Goal: Task Accomplishment & Management: Manage account settings

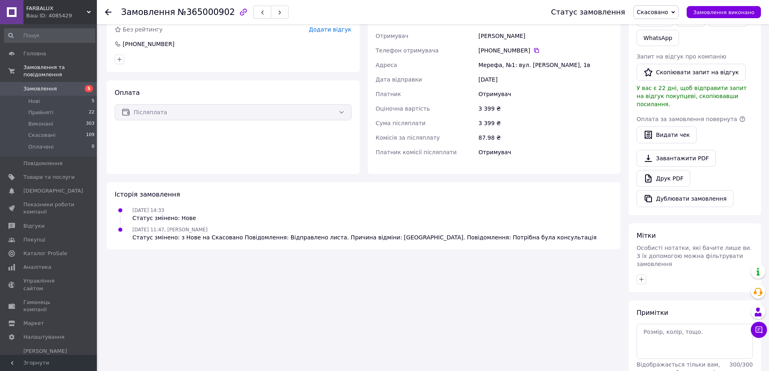
scroll to position [165, 0]
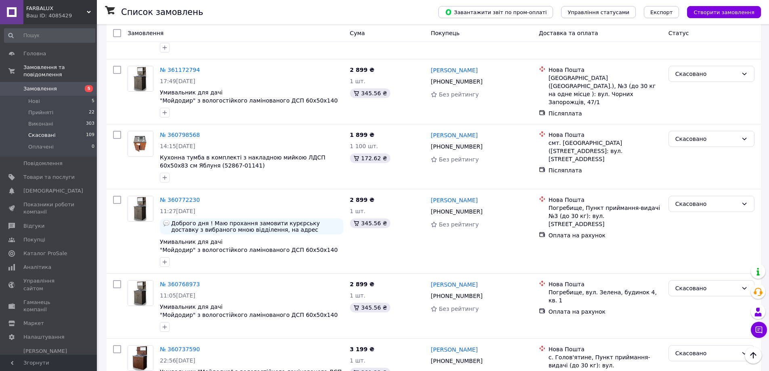
scroll to position [2921, 0]
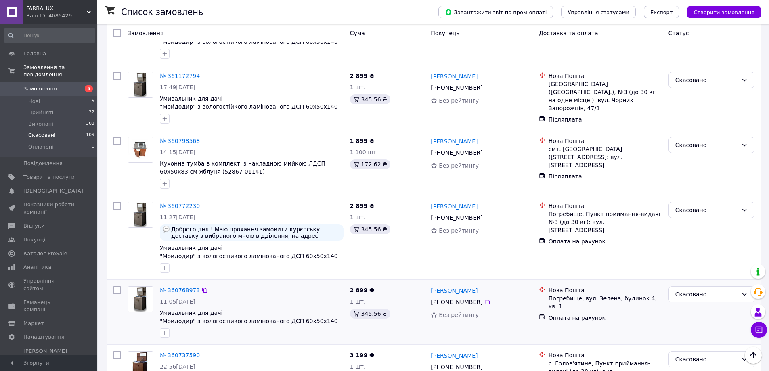
click at [220, 309] on span "Умивальник для дачі "Мойдодир" з вологостійкого ламінованого ДСП 60х50х140 см (…" at bounding box center [252, 317] width 184 height 16
click at [198, 309] on span "Умивальник для дачі "Мойдодир" з вологостійкого ламінованого ДСП 60х50х140 см (…" at bounding box center [249, 320] width 178 height 23
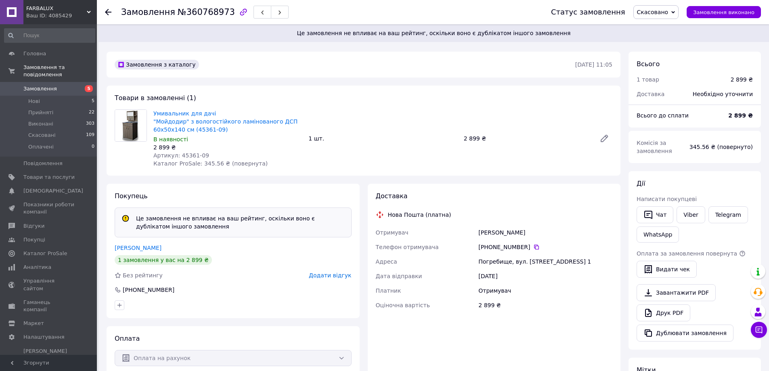
scroll to position [121, 0]
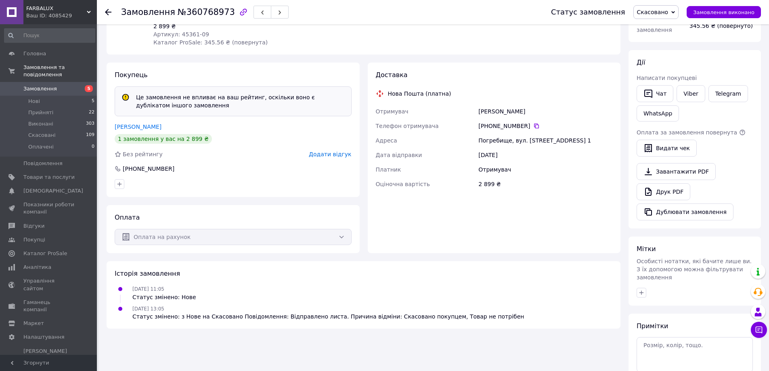
click at [109, 16] on div at bounding box center [113, 12] width 16 height 24
click at [109, 12] on use at bounding box center [108, 12] width 6 height 6
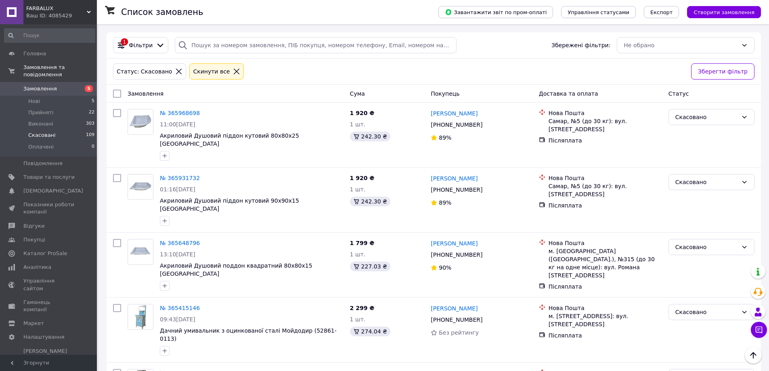
scroll to position [2921, 0]
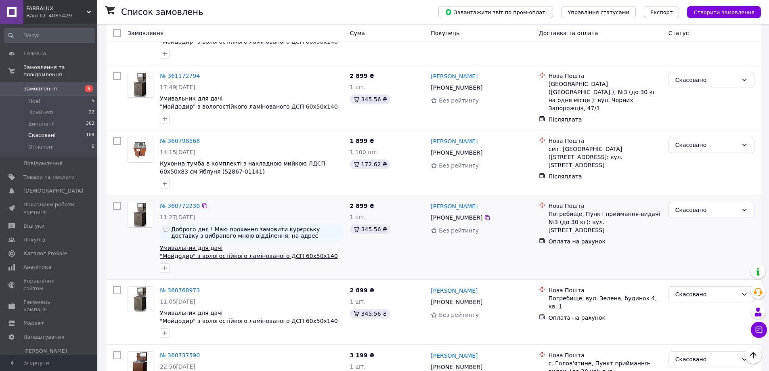
click at [185, 244] on span "Умивальник для дачі "Мойдодир" з вологостійкого ламінованого ДСП 60х50х140 см (…" at bounding box center [249, 255] width 178 height 23
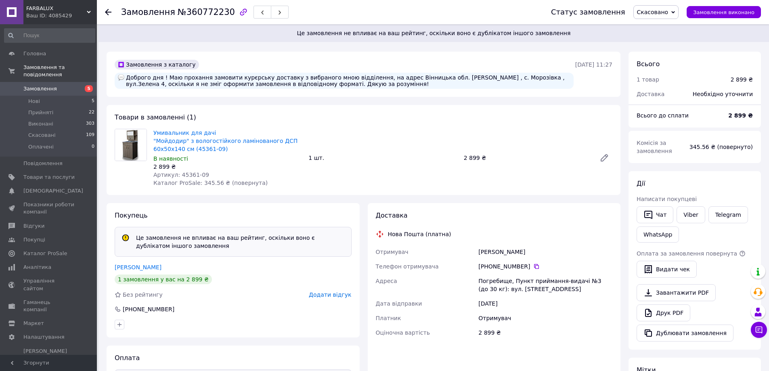
click at [107, 13] on icon at bounding box center [108, 12] width 6 height 6
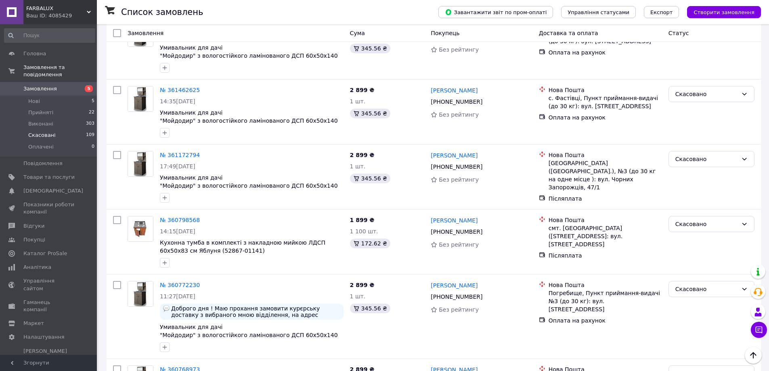
scroll to position [2840, 0]
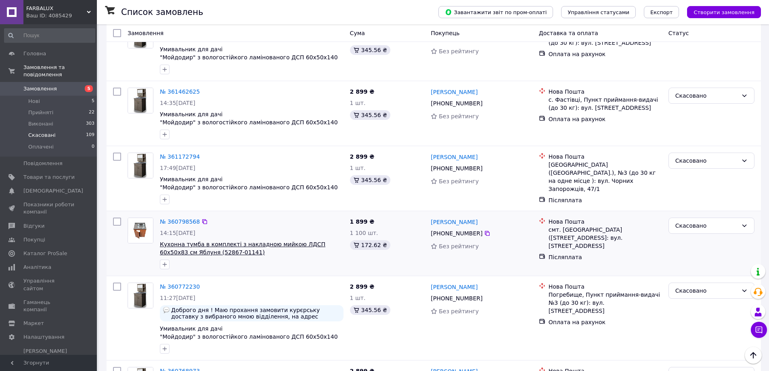
click at [240, 241] on span "Кухонна тумба в комплекті з накладною мийкою ЛДСП 60х50х83 см Яблуня (52867-011…" at bounding box center [242, 248] width 165 height 15
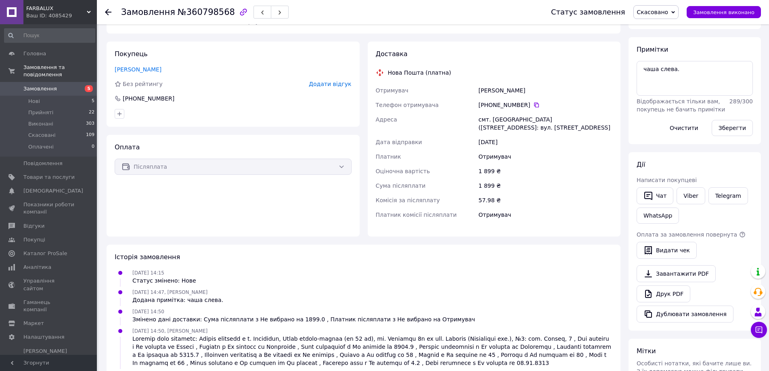
scroll to position [151, 0]
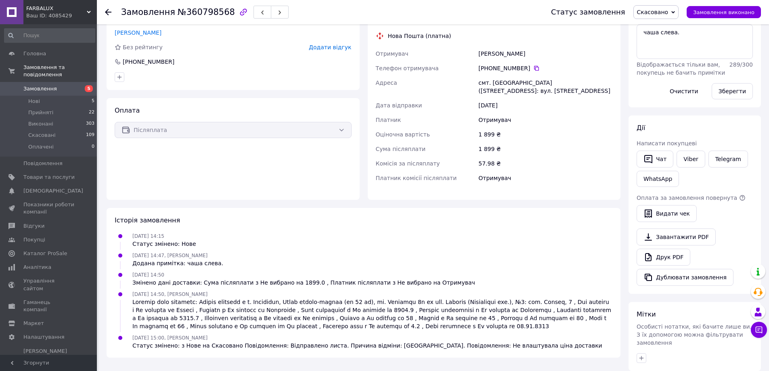
click at [107, 17] on div at bounding box center [113, 12] width 16 height 24
click at [108, 15] on use at bounding box center [108, 12] width 6 height 6
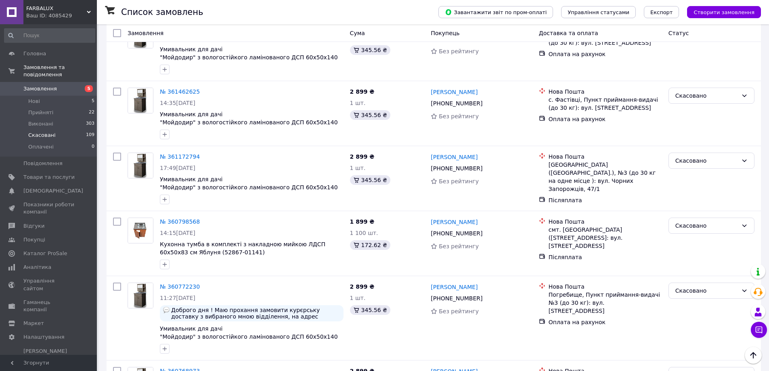
scroll to position [2800, 0]
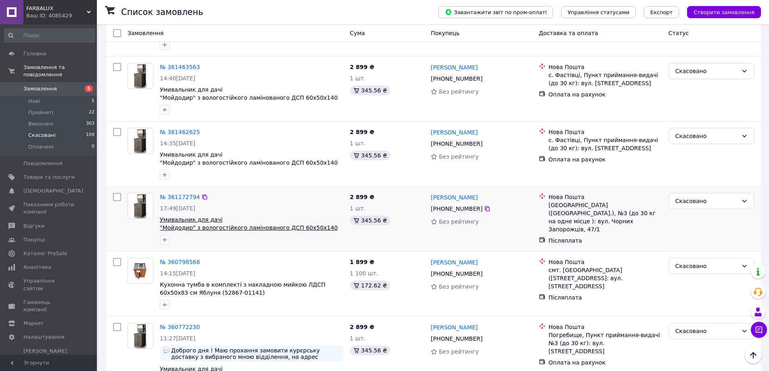
click at [248, 216] on span "Умивальник для дачі "Мойдодир" з вологостійкого ламінованого ДСП 60х50х140 см (…" at bounding box center [249, 227] width 178 height 23
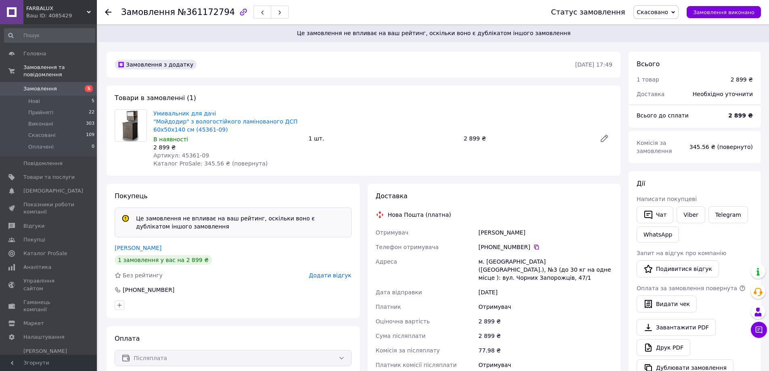
click at [110, 13] on icon at bounding box center [108, 12] width 6 height 6
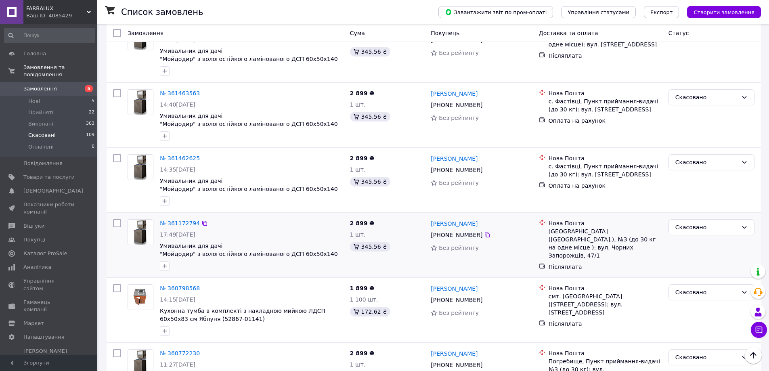
scroll to position [2719, 0]
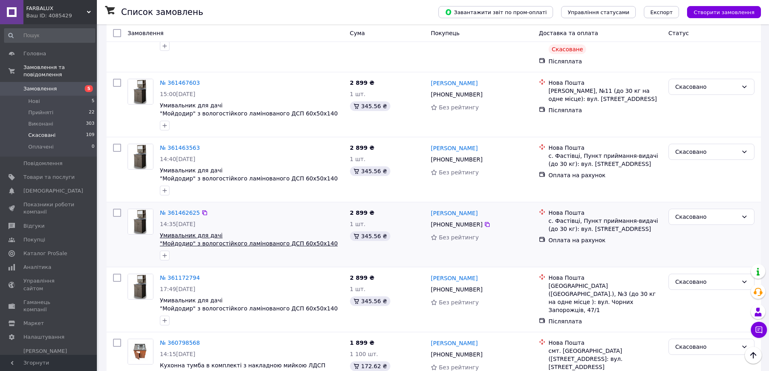
click at [214, 232] on span "Умивальник для дачі "Мойдодир" з вологостійкого ламінованого ДСП 60х50х140 см (…" at bounding box center [249, 243] width 178 height 23
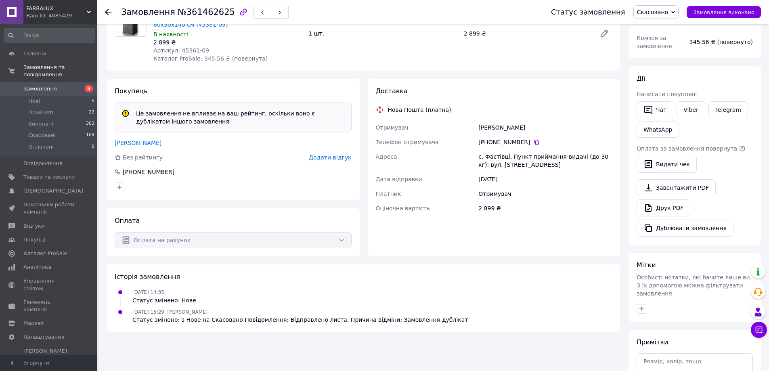
scroll to position [121, 0]
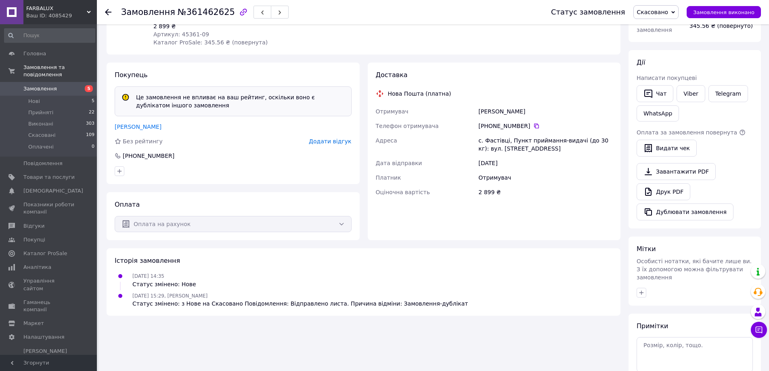
click at [108, 13] on icon at bounding box center [108, 12] width 6 height 6
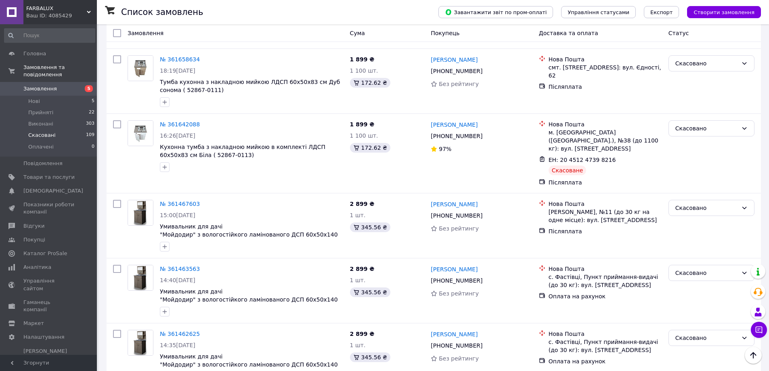
scroll to position [2558, 0]
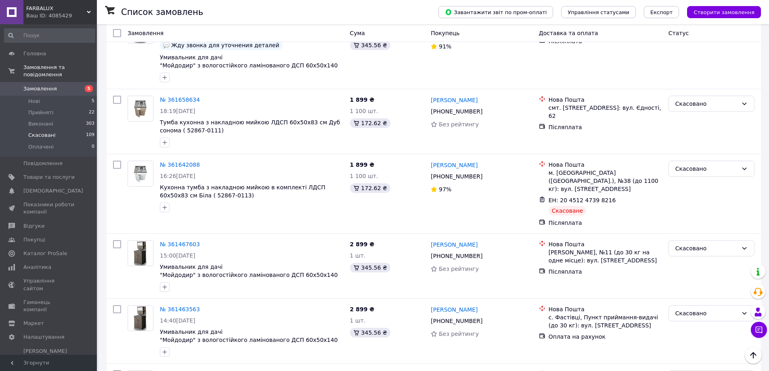
click at [279, 263] on span "Умивальник для дачі "Мойдодир" з вологостійкого ламінованого ДСП 60х50х140 см (…" at bounding box center [249, 274] width 178 height 23
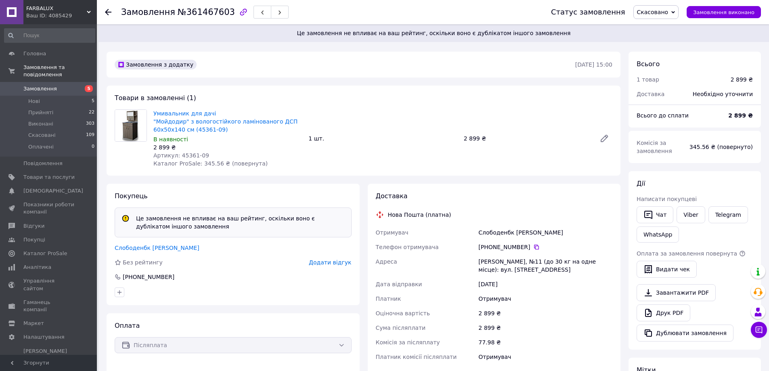
click at [108, 13] on icon at bounding box center [108, 12] width 6 height 6
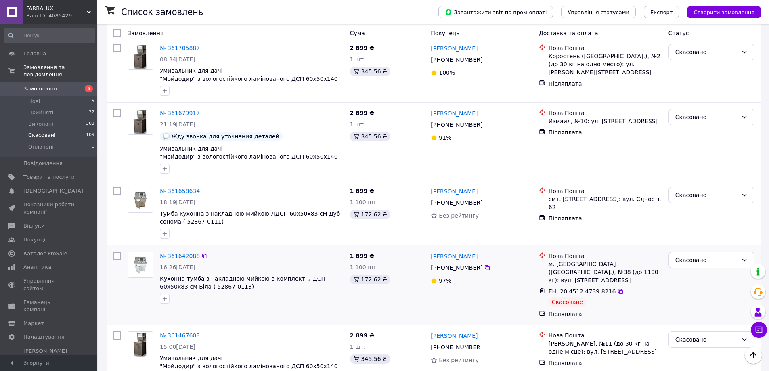
scroll to position [2436, 0]
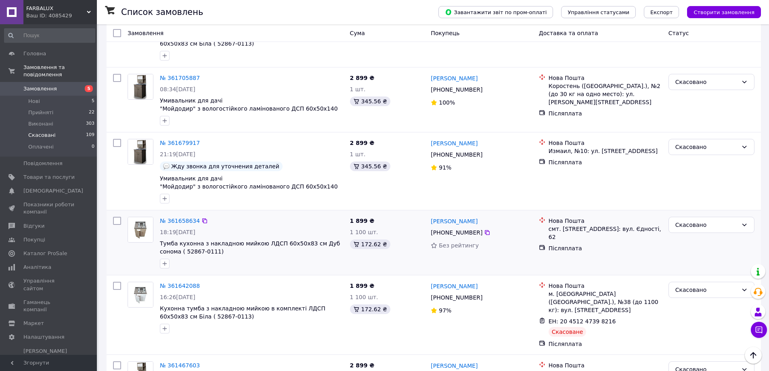
click at [251, 213] on div "№ 361658634 18:19, 12.09.2025 Тумба кухонна з накладною мийкою ЛДСП 60х50х83 см…" at bounding box center [252, 242] width 190 height 58
click at [250, 240] on span "Тумба кухонна з накладною мийкою ЛДСП 60х50х83 см Дуб сонома ( 52867-0111)" at bounding box center [250, 247] width 180 height 15
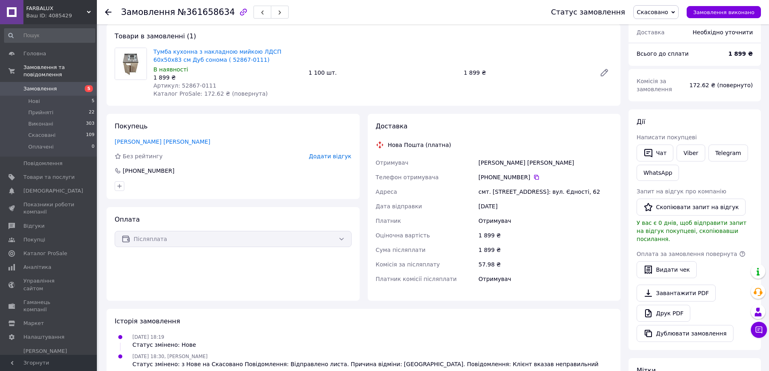
scroll to position [40, 0]
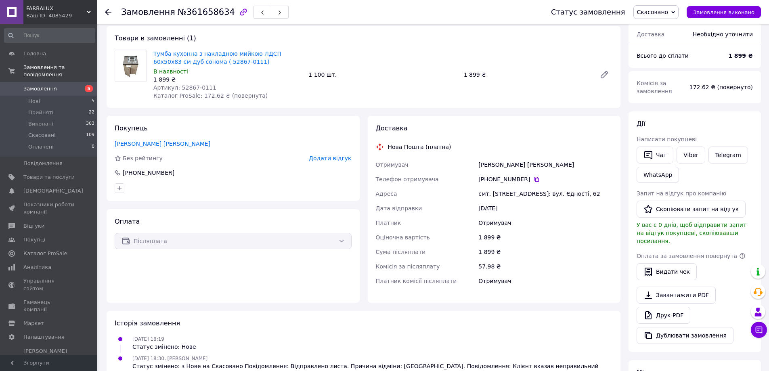
click at [111, 10] on icon at bounding box center [108, 12] width 6 height 6
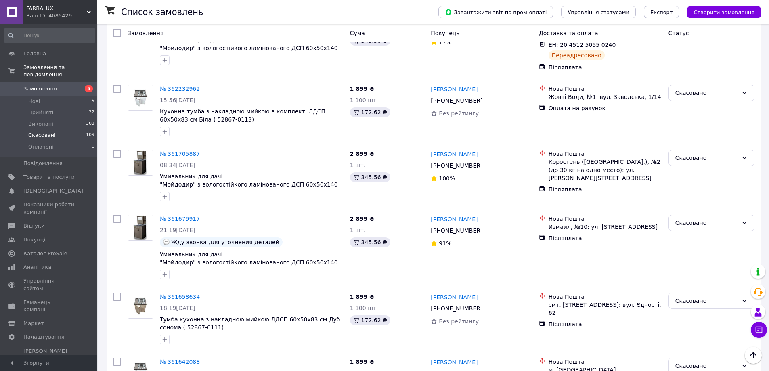
scroll to position [2356, 0]
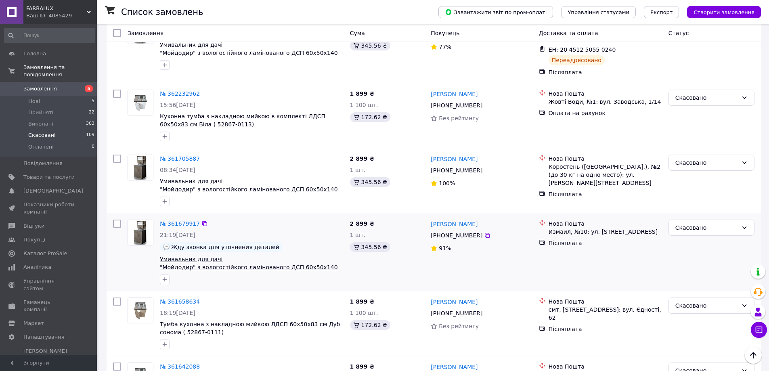
click at [255, 256] on span "Умивальник для дачі "Мойдодир" з вологостійкого ламінованого ДСП 60х50х140 см (…" at bounding box center [249, 267] width 178 height 23
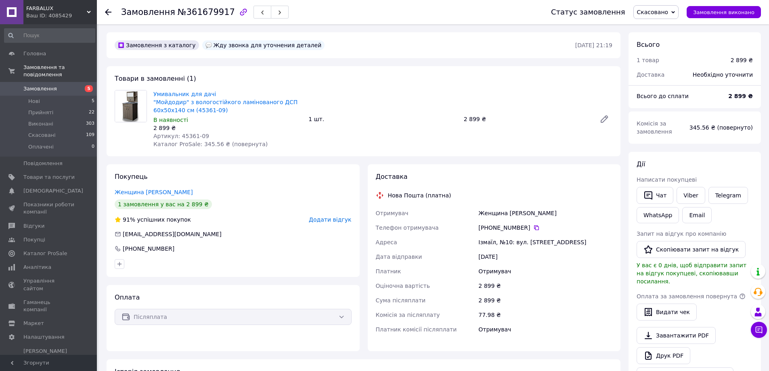
click at [107, 13] on use at bounding box center [108, 12] width 6 height 6
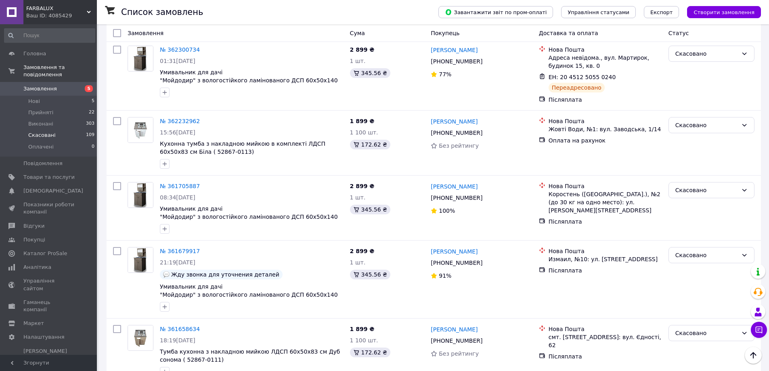
scroll to position [2315, 0]
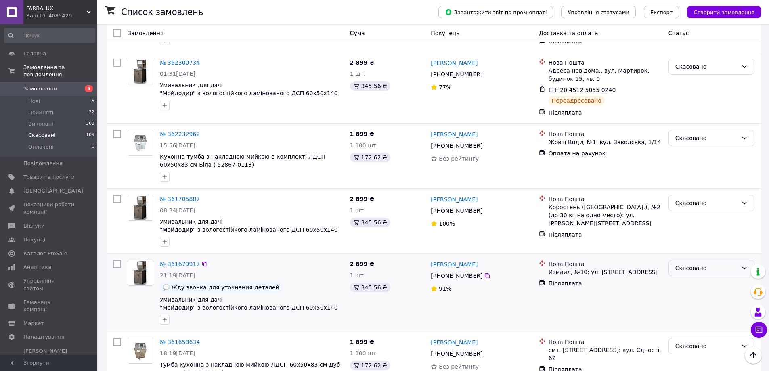
click at [694, 263] on div "Скасовано" at bounding box center [706, 267] width 63 height 9
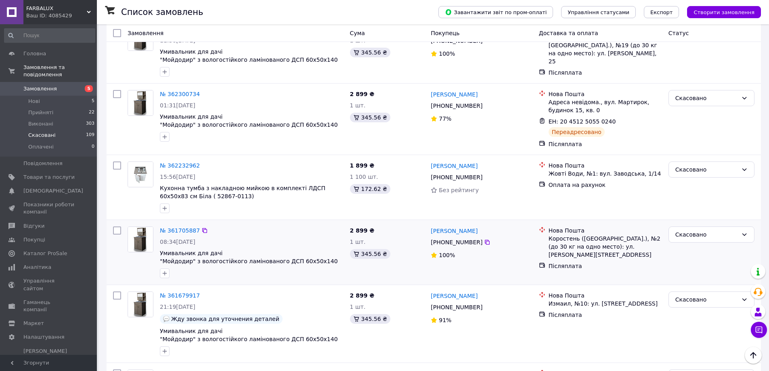
scroll to position [2235, 0]
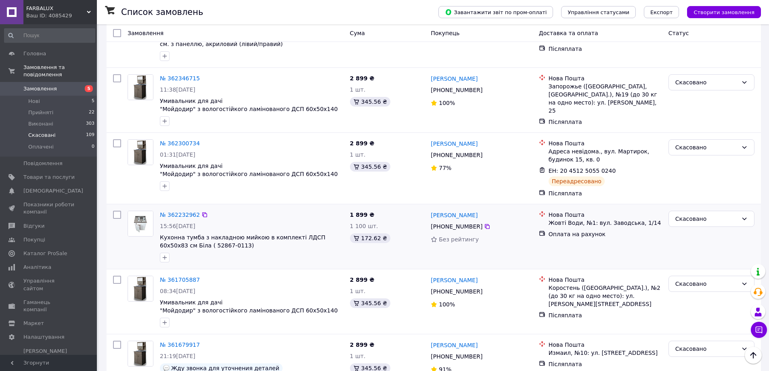
click at [259, 233] on span "Кухонна тумба з накладною мийкою в комплекті ЛДСП 60х50х83 см Біла ( 52867-0113)" at bounding box center [252, 241] width 184 height 16
click at [259, 234] on span "Кухонна тумба з накладною мийкою в комплекті ЛДСП 60х50х83 см Біла ( 52867-0113)" at bounding box center [242, 241] width 165 height 15
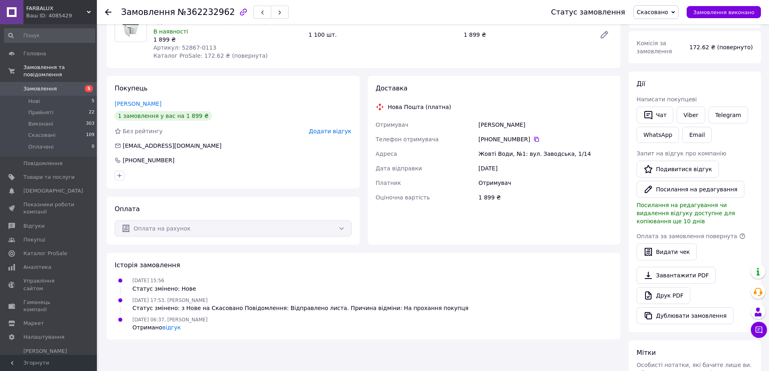
scroll to position [81, 0]
click at [107, 10] on use at bounding box center [108, 12] width 6 height 6
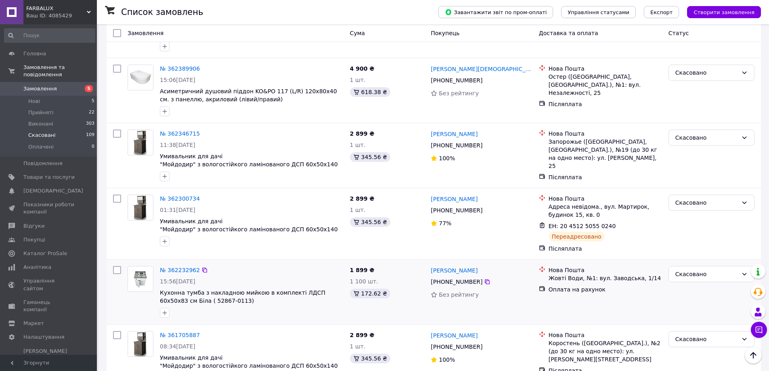
scroll to position [2154, 0]
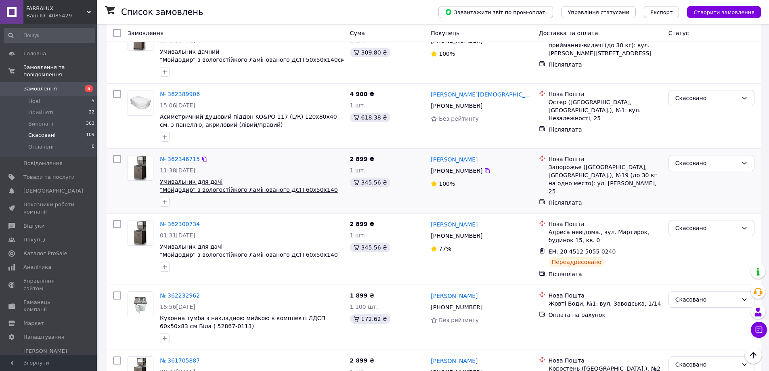
click at [232, 178] on span "Умивальник для дачі "Мойдодир" з вологостійкого ламінованого ДСП 60х50х140 см (…" at bounding box center [249, 189] width 178 height 23
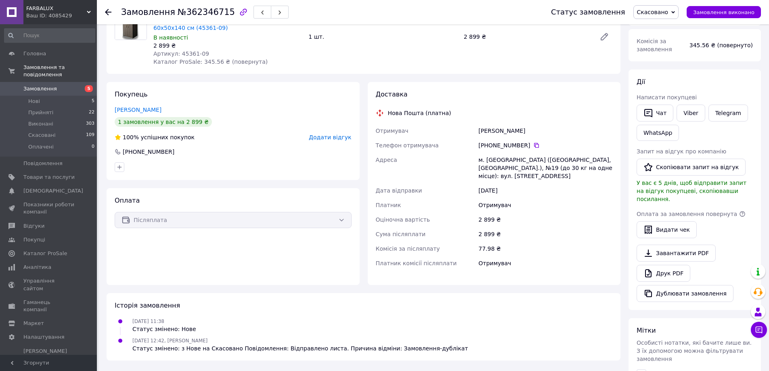
scroll to position [81, 0]
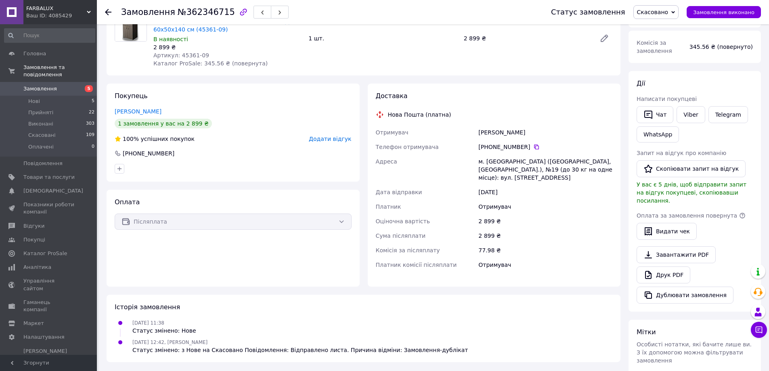
click at [108, 10] on icon at bounding box center [108, 12] width 6 height 6
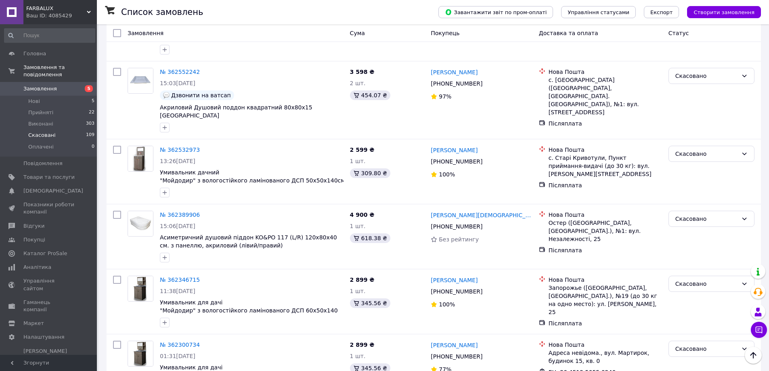
scroll to position [2033, 0]
click at [254, 169] on span "Умивальник дачний "Мойдодир" з вологостійкого ламінованого ДСП 50х50х140см (453…" at bounding box center [252, 177] width 184 height 16
click at [254, 169] on span "Умивальник дачний "Мойдодир" з вологостійкого ламінованого ДСП 50х50х140см (453…" at bounding box center [252, 180] width 185 height 23
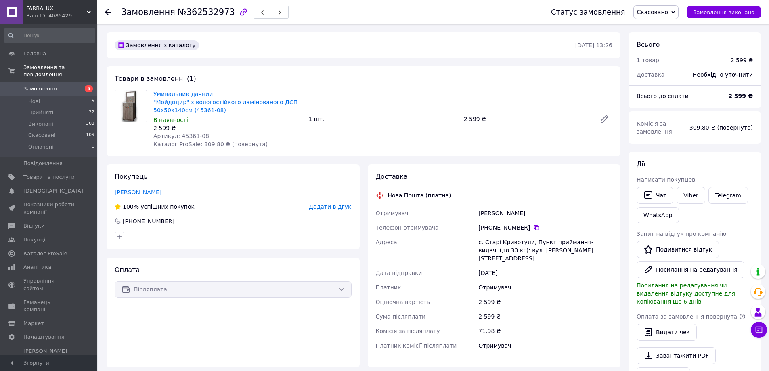
click at [111, 13] on icon at bounding box center [108, 12] width 6 height 6
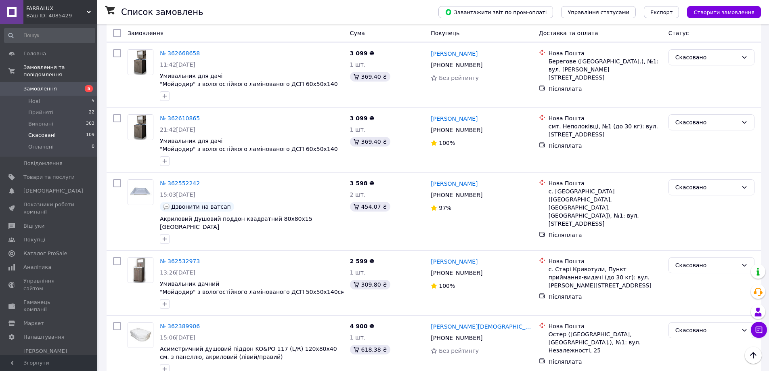
scroll to position [1912, 0]
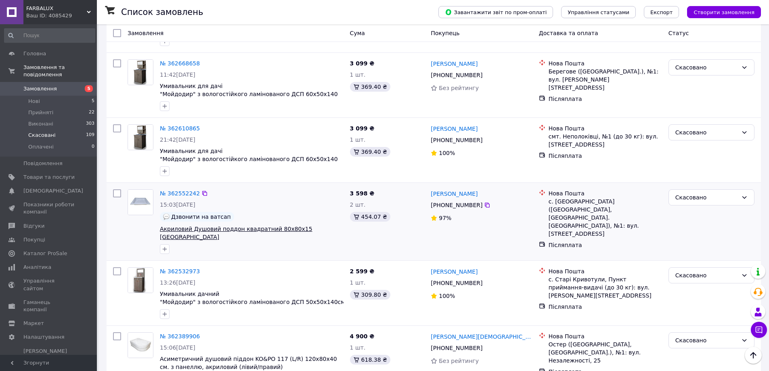
click at [252, 226] on span "Акриловий Душовий поддон квадратний 80х80х15 VERONA" at bounding box center [236, 233] width 153 height 15
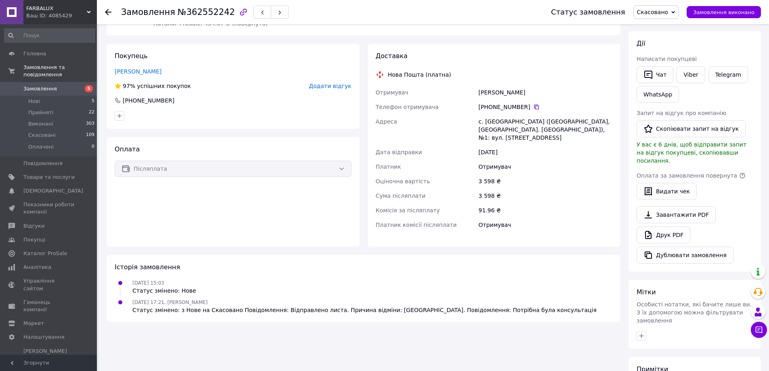
scroll to position [121, 0]
click at [106, 9] on icon at bounding box center [108, 12] width 6 height 6
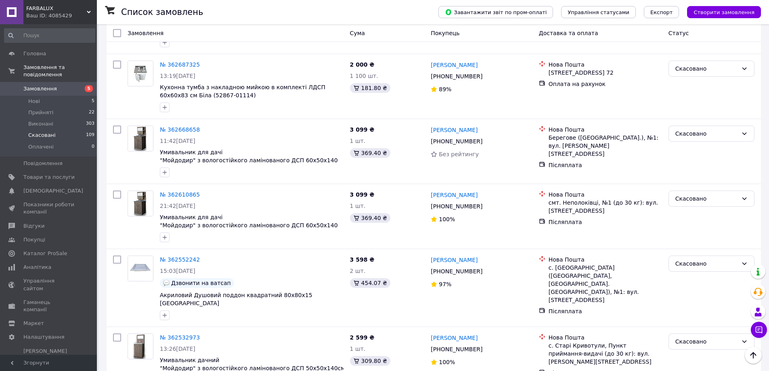
scroll to position [1831, 0]
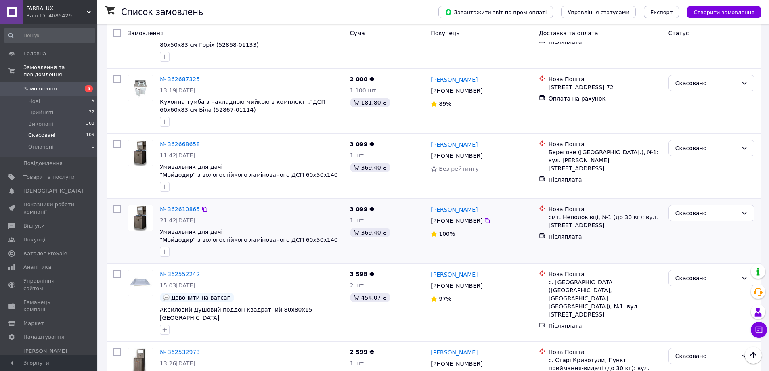
click at [259, 228] on span "Умивальник для дачі "Мойдодир" з вологостійкого ламінованого ДСП 60х50х140 см (…" at bounding box center [252, 236] width 184 height 16
click at [259, 228] on span "Умивальник для дачі "Мойдодир" з вологостійкого ламінованого ДСП 60х50х140 см (…" at bounding box center [249, 239] width 178 height 23
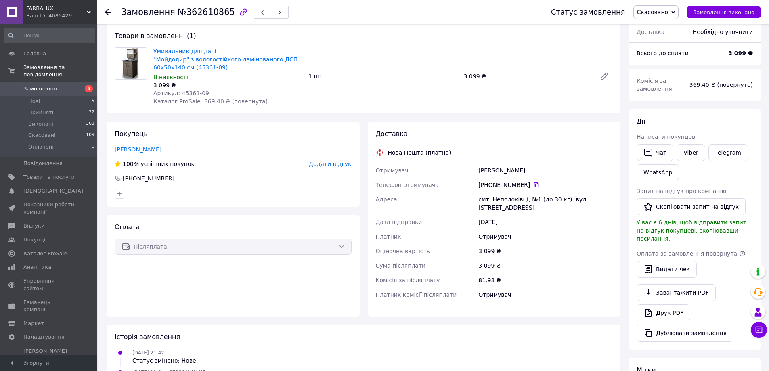
scroll to position [121, 0]
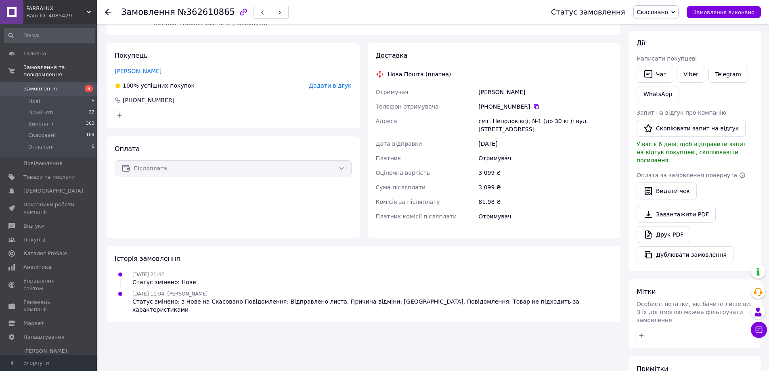
click at [109, 15] on div at bounding box center [108, 12] width 6 height 8
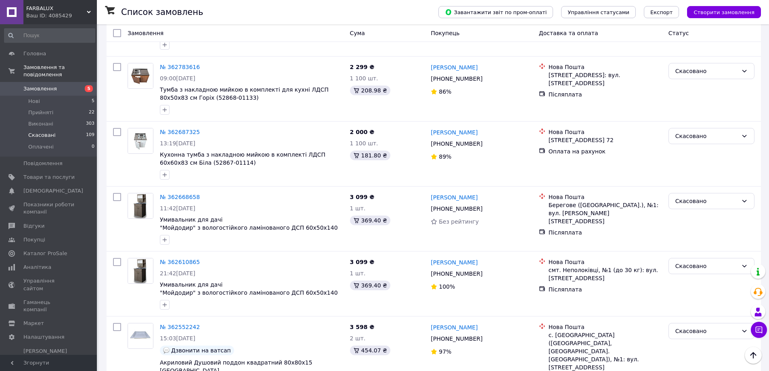
scroll to position [1751, 0]
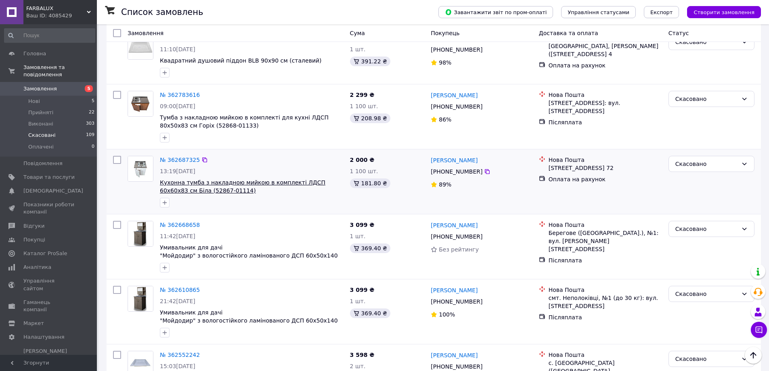
click at [253, 179] on span "Кухонна тумба з накладною мийкою в комплекті ЛДСП 60х60х83 см Біла (52867-01114)" at bounding box center [242, 186] width 165 height 15
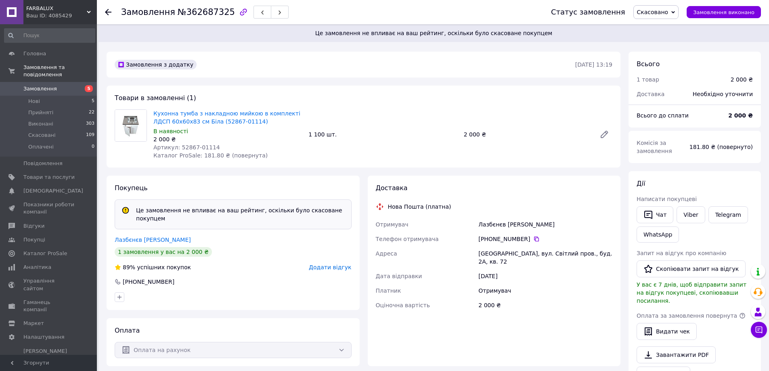
click at [109, 18] on div at bounding box center [113, 12] width 16 height 24
click at [109, 11] on icon at bounding box center [108, 12] width 6 height 6
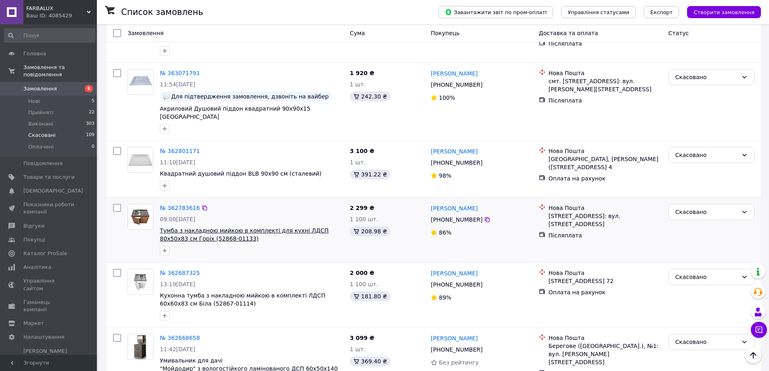
scroll to position [1589, 0]
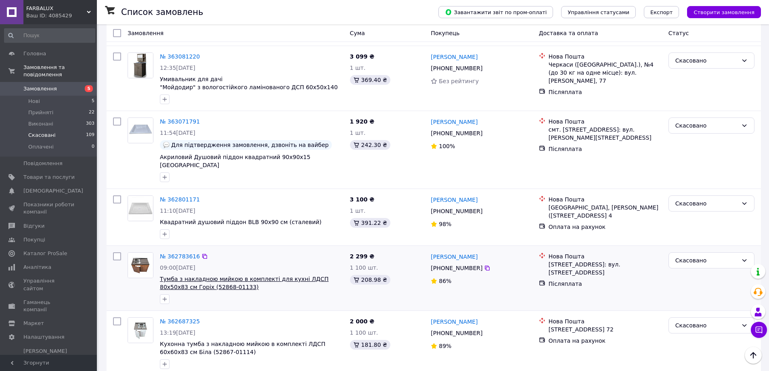
click at [241, 276] on span "Тумба з накладною мийкою в комплекті для кухні ЛДСП 80х50х83 см Горіх (52868-01…" at bounding box center [244, 283] width 169 height 15
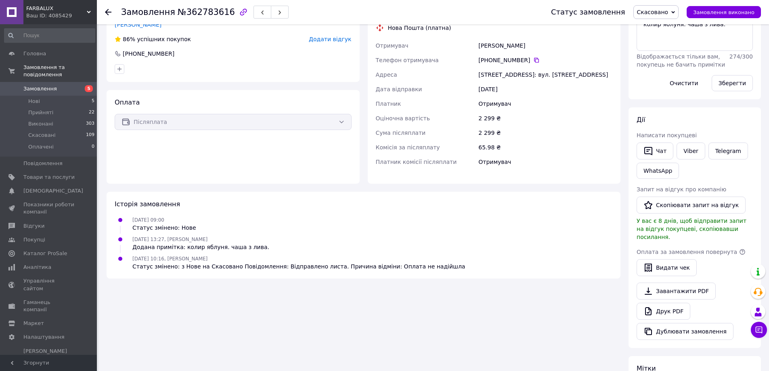
scroll to position [161, 0]
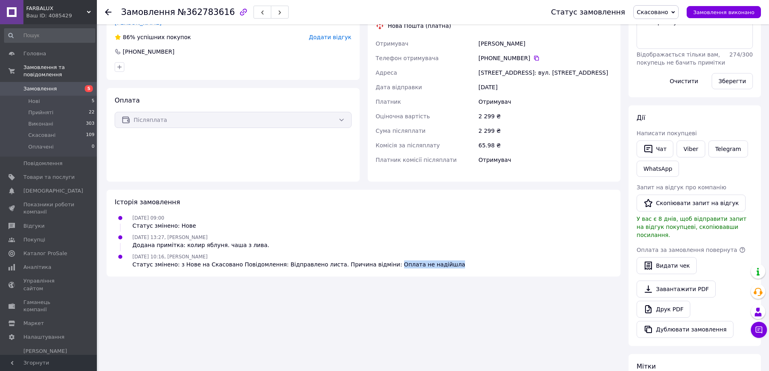
drag, startPoint x: 419, startPoint y: 265, endPoint x: 369, endPoint y: 264, distance: 50.4
click at [369, 264] on div "Статус змінено: з Нове на Скасовано Повідомлення: Відправлено листа. Причина ві…" at bounding box center [298, 264] width 332 height 8
copy div "Оплата не надійшла"
click at [108, 8] on div at bounding box center [108, 12] width 6 height 8
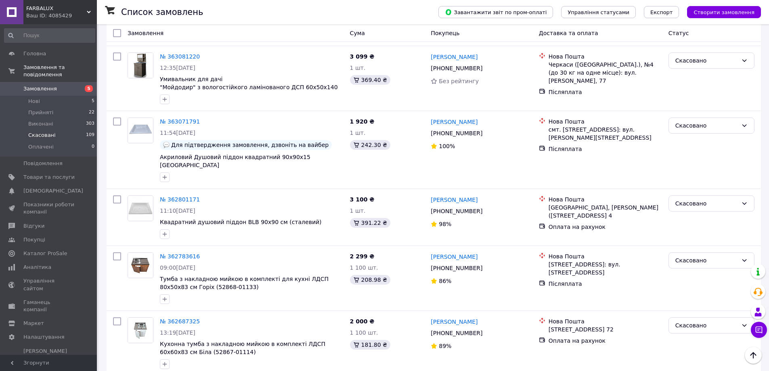
click at [46, 85] on span "Замовлення" at bounding box center [39, 88] width 33 height 7
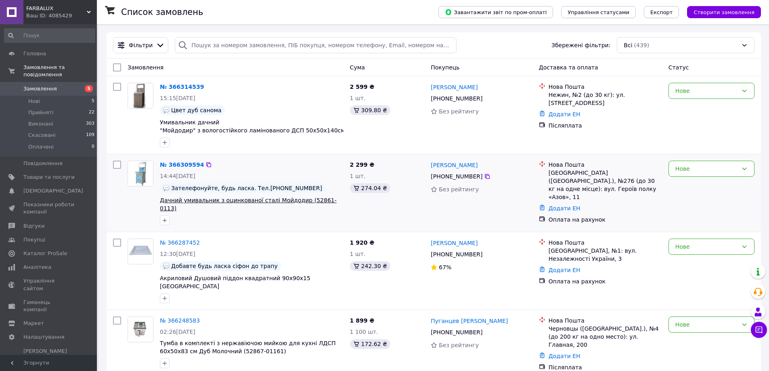
click at [190, 198] on span "Дачний умивальник з оцинкованої сталі Мойдодир (52861-0113)" at bounding box center [248, 204] width 177 height 15
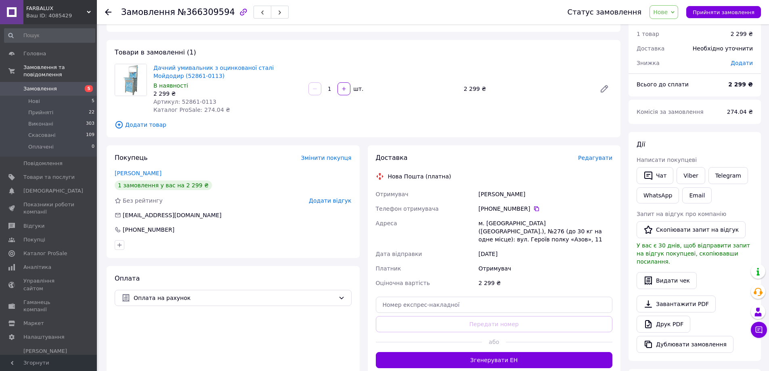
scroll to position [40, 0]
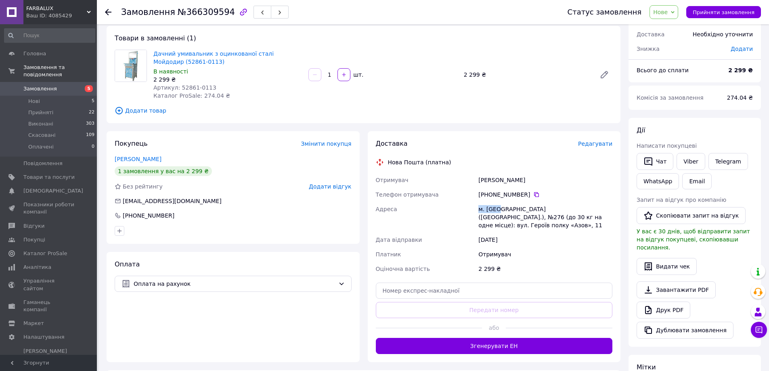
drag, startPoint x: 496, startPoint y: 208, endPoint x: 474, endPoint y: 209, distance: 22.2
click at [474, 209] on div "Отримувач [PERSON_NAME] Телефон отримувача [PHONE_NUMBER]   Адреса [PERSON_NAME…" at bounding box center [494, 224] width 240 height 103
copy div "Адреса [PERSON_NAME]. [GEOGRAPHIC_DATA]"
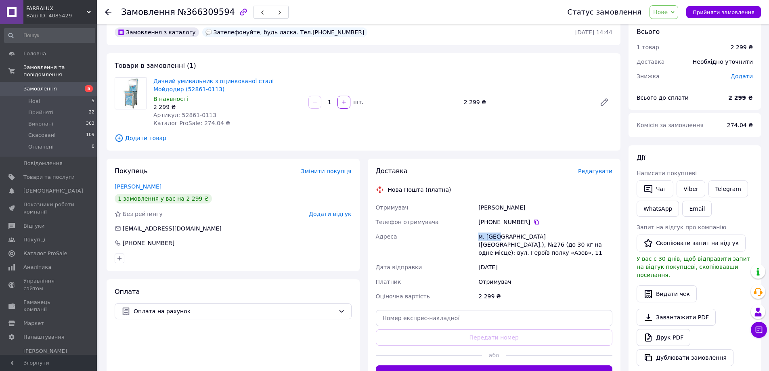
scroll to position [0, 0]
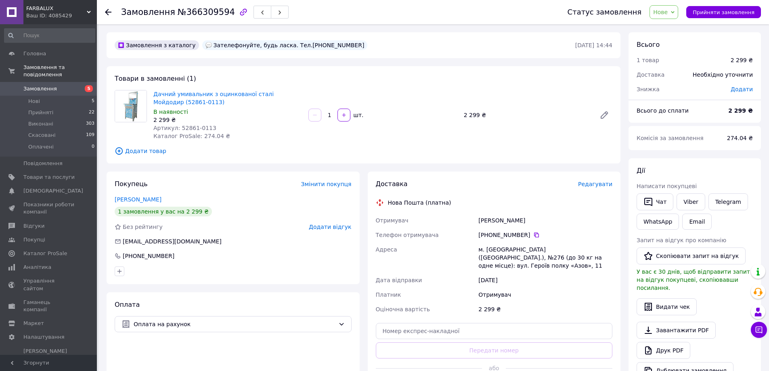
click at [552, 291] on div "Отримувач" at bounding box center [544, 294] width 137 height 15
click at [592, 187] on span "Редагувати" at bounding box center [595, 184] width 34 height 6
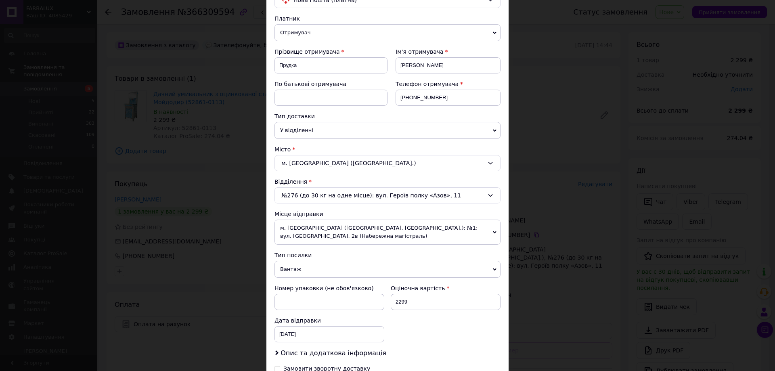
scroll to position [81, 0]
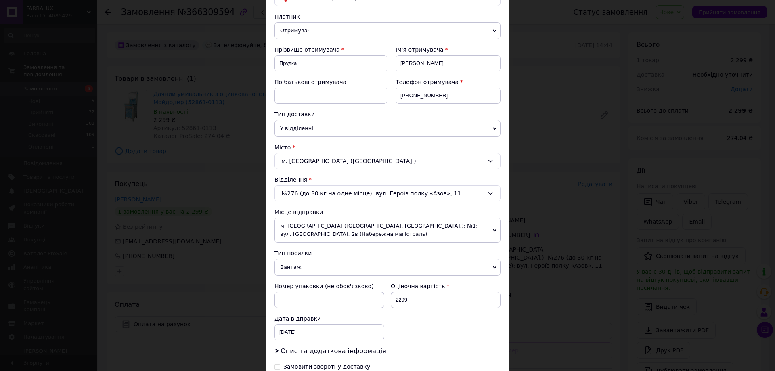
click at [493, 192] on div "№276 (до 30 кг на одне місце): вул. Героїв полку «Азов», 11" at bounding box center [387, 193] width 226 height 16
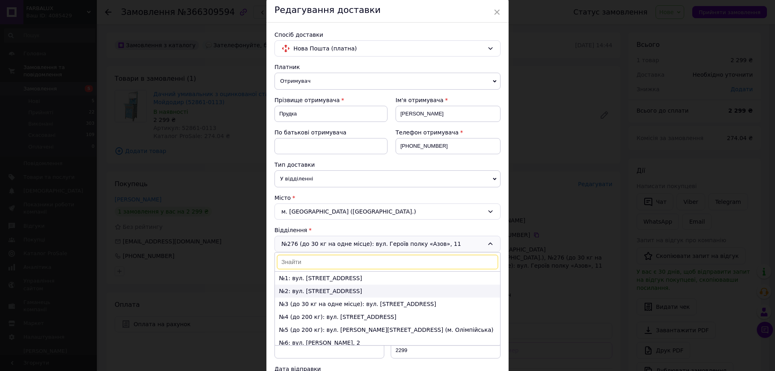
scroll to position [0, 0]
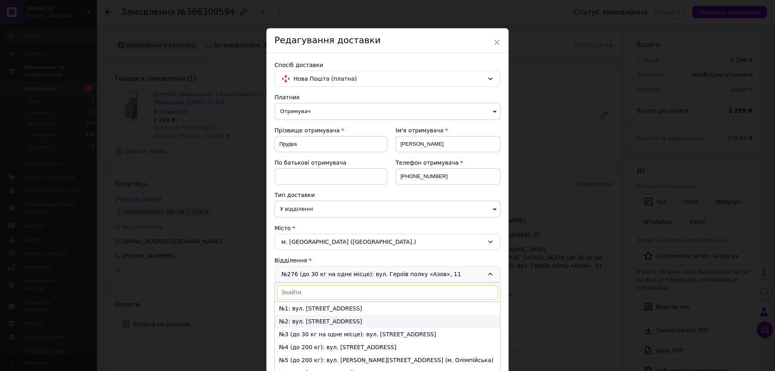
click at [307, 321] on li "№2: вул. Богатирська, 11" at bounding box center [387, 321] width 225 height 13
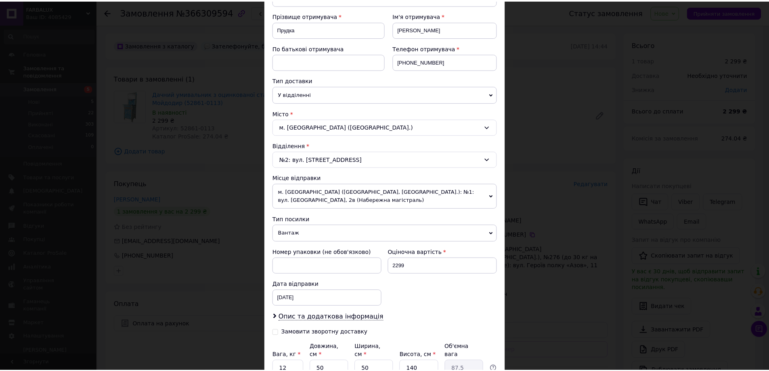
scroll to position [188, 0]
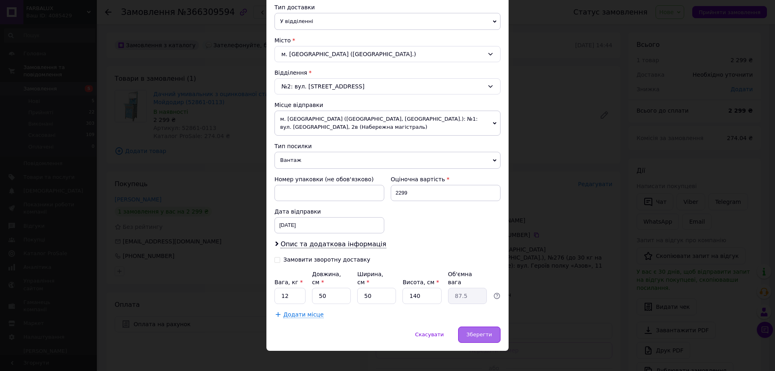
click at [483, 331] on span "Зберегти" at bounding box center [478, 334] width 25 height 6
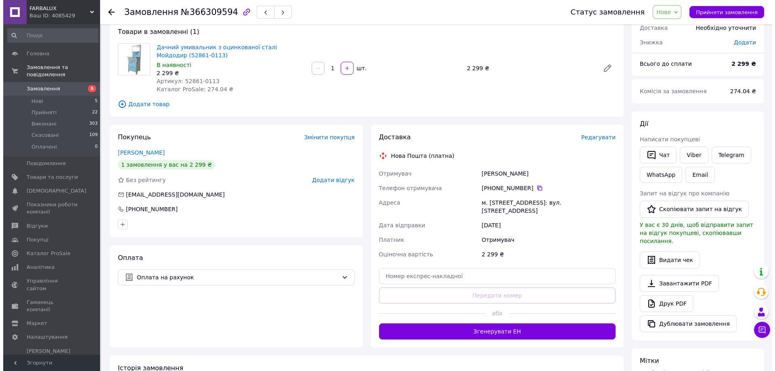
scroll to position [0, 0]
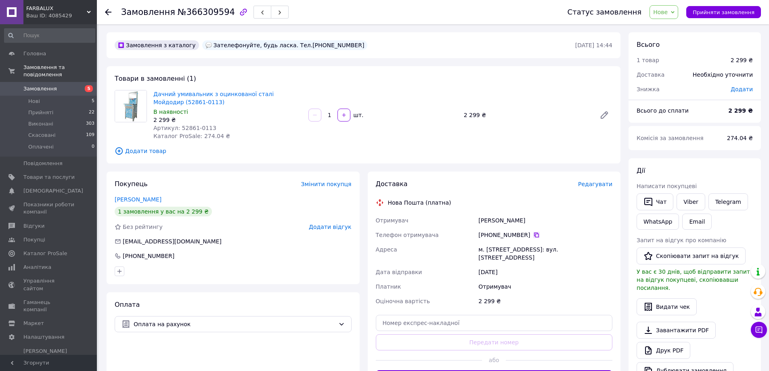
click at [533, 235] on icon at bounding box center [536, 235] width 6 height 6
click at [452, 59] on div "Замовлення з каталогу Зателефонуйте, будь ласка. Тел.0672327145 12.10.2025 • 14…" at bounding box center [363, 305] width 522 height 547
click at [203, 13] on span "№366309594" at bounding box center [206, 12] width 57 height 10
copy span "366309594"
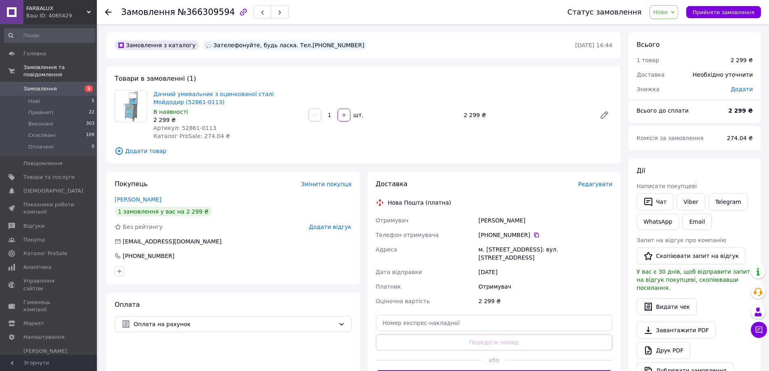
click at [514, 47] on div "Замовлення з каталогу Зателефонуйте, будь ласка. Тел.0672327145" at bounding box center [344, 45] width 462 height 13
click at [109, 10] on icon at bounding box center [108, 12] width 6 height 6
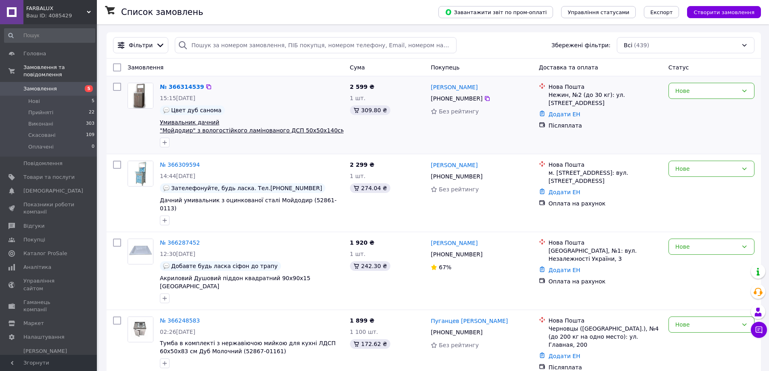
click at [260, 128] on span "Умивальник дачний "Мойдодир" з вологостійкого ламінованого ДСП 50х50х140см (453…" at bounding box center [252, 130] width 185 height 23
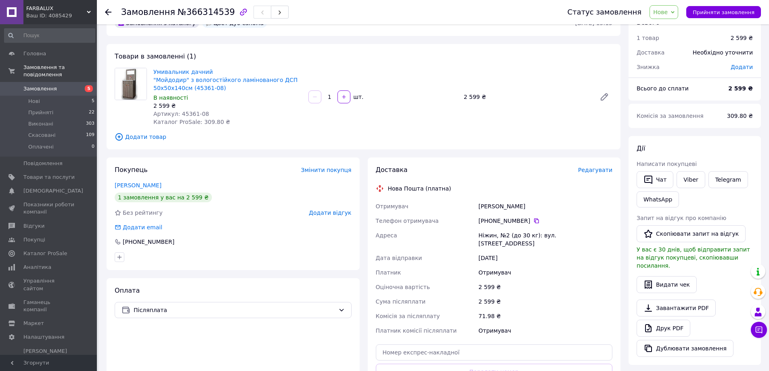
scroll to position [40, 0]
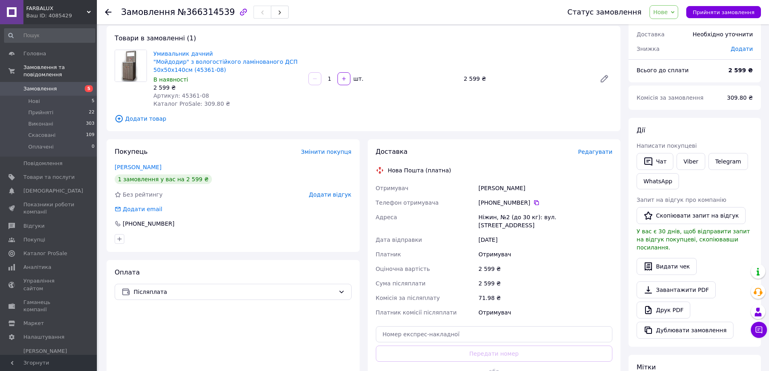
click at [489, 218] on div "Ніжин, №2 (до 30 кг): вул. [STREET_ADDRESS]" at bounding box center [544, 221] width 137 height 23
copy div "Ніжин"
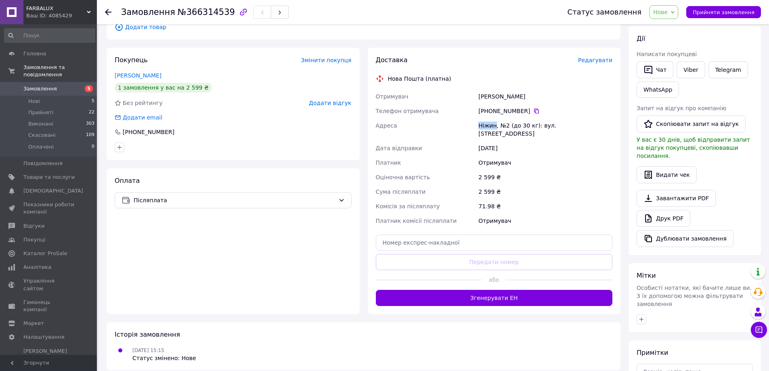
scroll to position [200, 0]
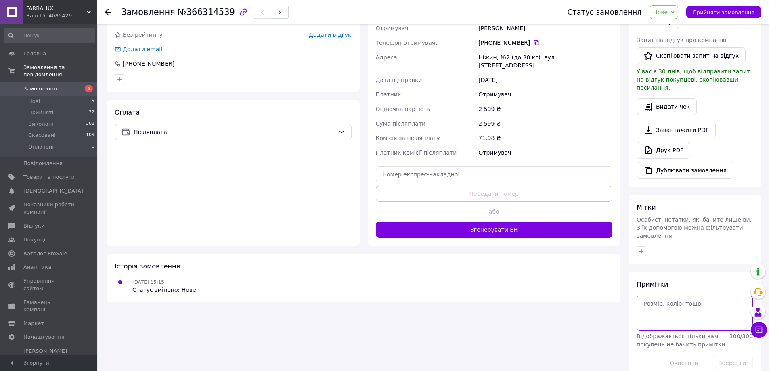
click at [642, 295] on textarea at bounding box center [694, 312] width 116 height 35
type textarea "колир ДУБ СОНОМА"
click at [596, 306] on div "Замовлення з каталогу Цвет дуб санома 12.10.2025 • 15:15 Товари в замовленні (1…" at bounding box center [363, 105] width 522 height 547
drag, startPoint x: 723, startPoint y: 349, endPoint x: 716, endPoint y: 348, distance: 7.3
click at [723, 355] on button "Зберегти" at bounding box center [731, 363] width 41 height 16
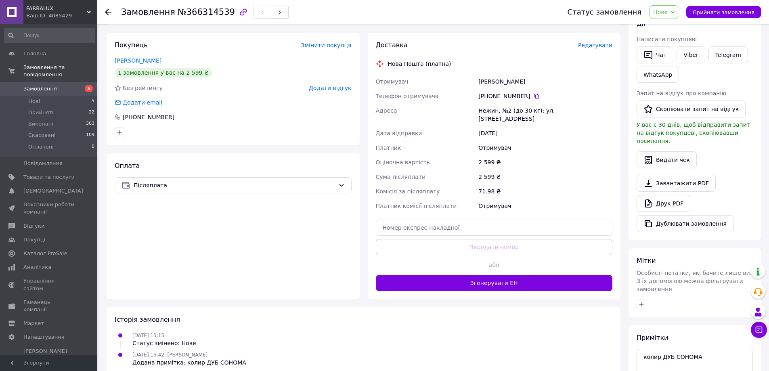
scroll to position [161, 0]
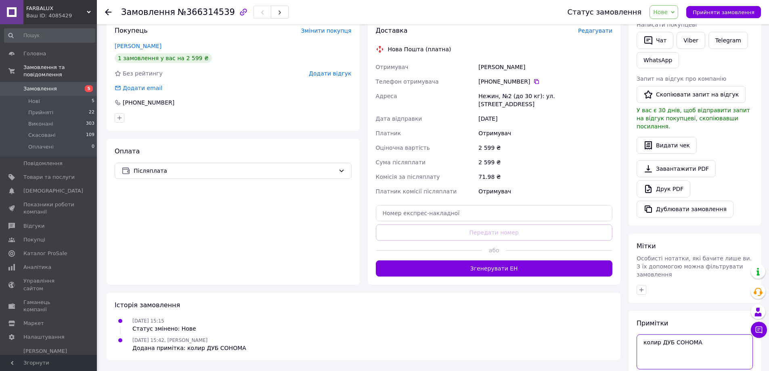
click at [698, 334] on textarea "колир ДУБ СОНОМА" at bounding box center [694, 351] width 116 height 35
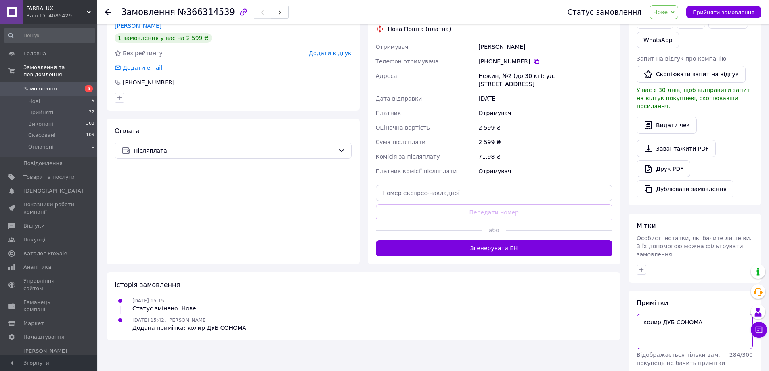
scroll to position [200, 0]
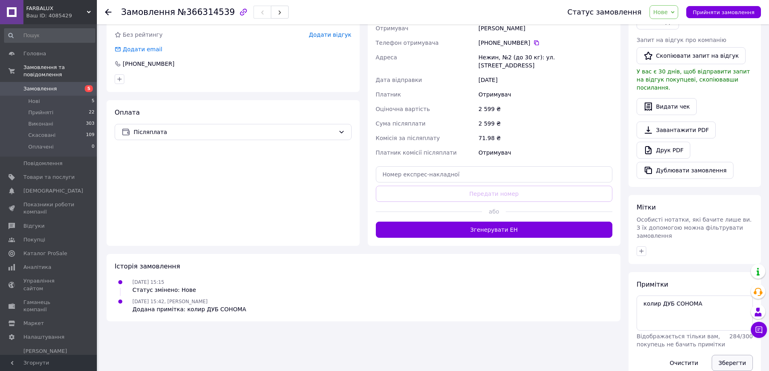
click at [729, 355] on button "Зберегти" at bounding box center [731, 363] width 41 height 16
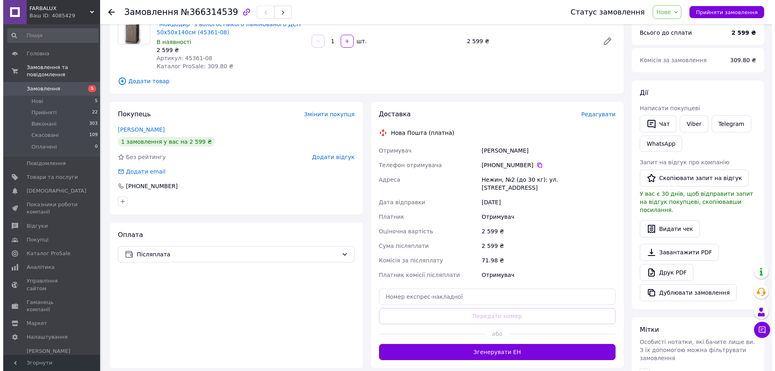
scroll to position [39, 0]
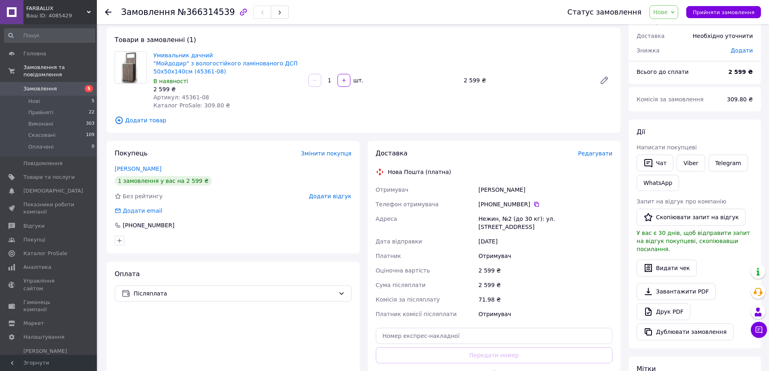
click at [597, 152] on span "Редагувати" at bounding box center [595, 153] width 34 height 6
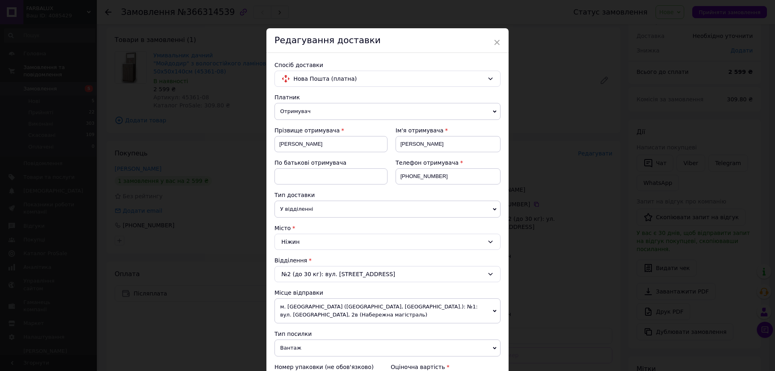
click at [489, 274] on icon at bounding box center [490, 274] width 6 height 6
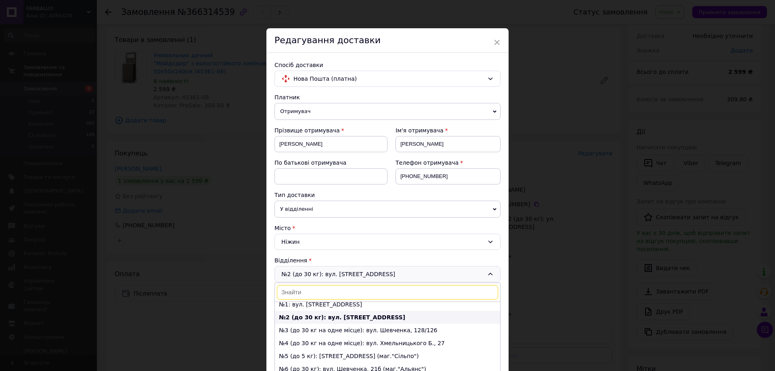
scroll to position [0, 0]
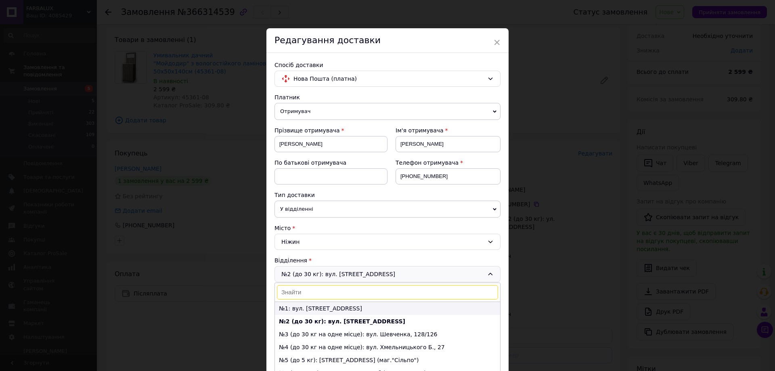
click at [318, 308] on li "№1: вул. Синяківська, 79" at bounding box center [387, 308] width 225 height 13
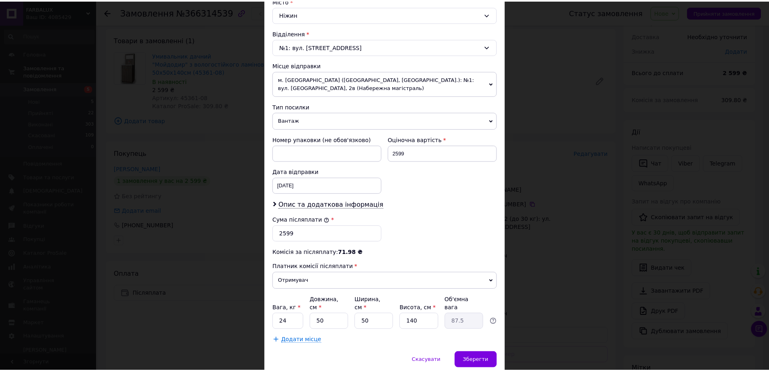
scroll to position [253, 0]
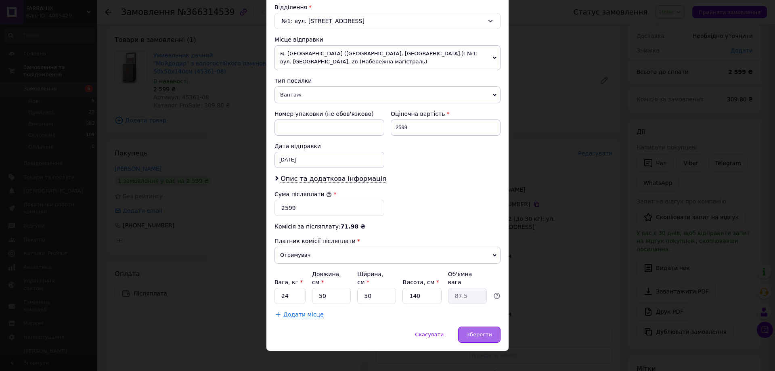
click at [479, 331] on span "Зберегти" at bounding box center [478, 334] width 25 height 6
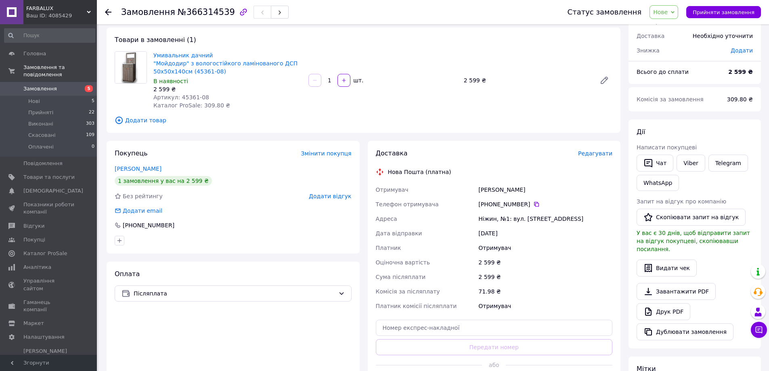
click at [345, 10] on div "Замовлення №366314539" at bounding box center [336, 12] width 430 height 24
click at [533, 203] on icon at bounding box center [536, 204] width 6 height 6
click at [481, 119] on span "Додати товар" at bounding box center [363, 120] width 497 height 9
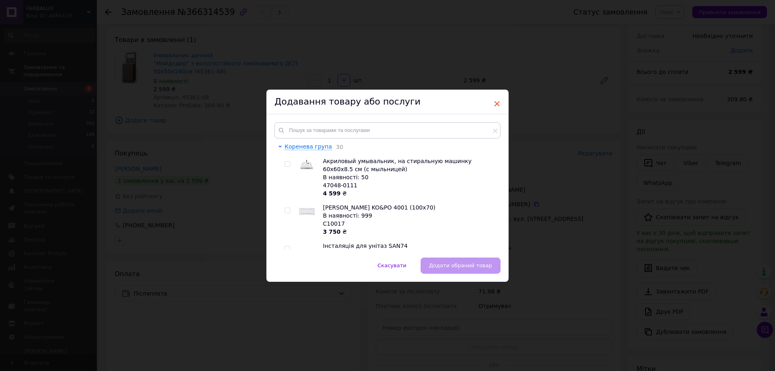
click at [493, 102] on span "×" at bounding box center [496, 104] width 7 height 14
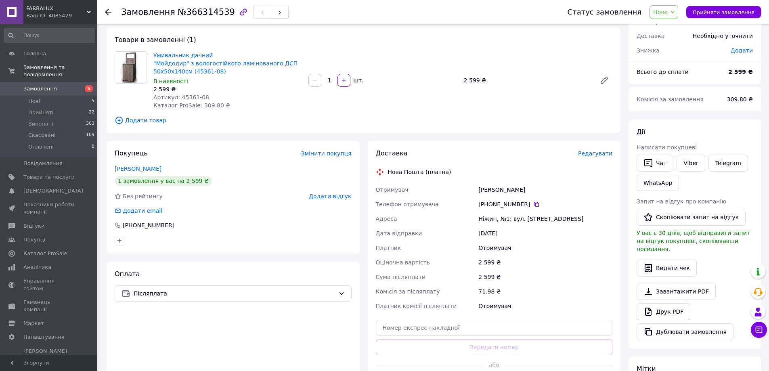
click at [197, 14] on span "№366314539" at bounding box center [206, 12] width 57 height 10
copy span "366314539"
drag, startPoint x: 502, startPoint y: 136, endPoint x: 441, endPoint y: 137, distance: 61.3
click at [502, 136] on div "Замовлення з каталогу Цвет дуб санома 12.10.2025 • 15:15 Товари в замовленні (1…" at bounding box center [363, 267] width 522 height 547
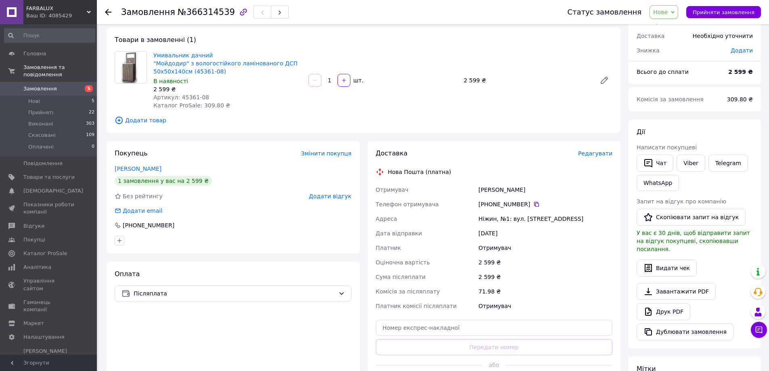
click at [102, 10] on div "Замовлення №366314539 Статус замовлення Нове Прийнято Виконано Скасовано Оплаче…" at bounding box center [433, 12] width 672 height 24
click at [109, 12] on use at bounding box center [108, 12] width 6 height 6
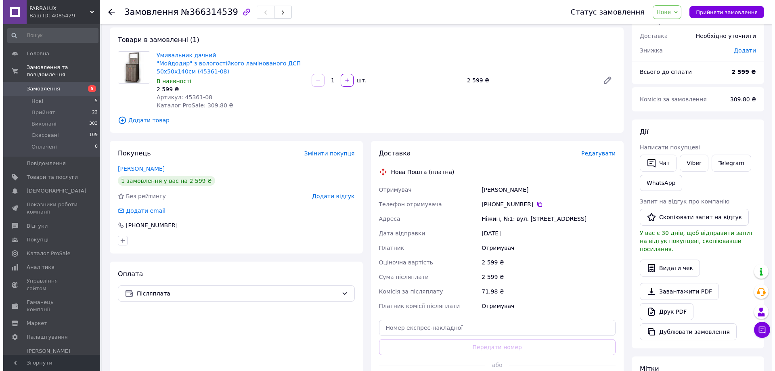
scroll to position [0, 0]
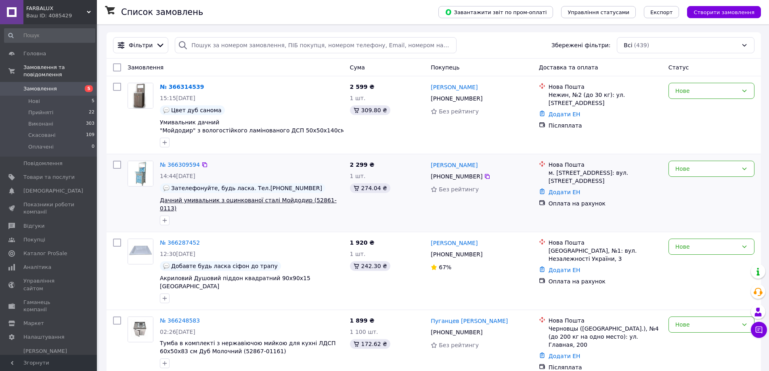
click at [194, 199] on span "Дачний умивальник з оцинкованої сталі Мойдодир (52861-0113)" at bounding box center [248, 204] width 177 height 15
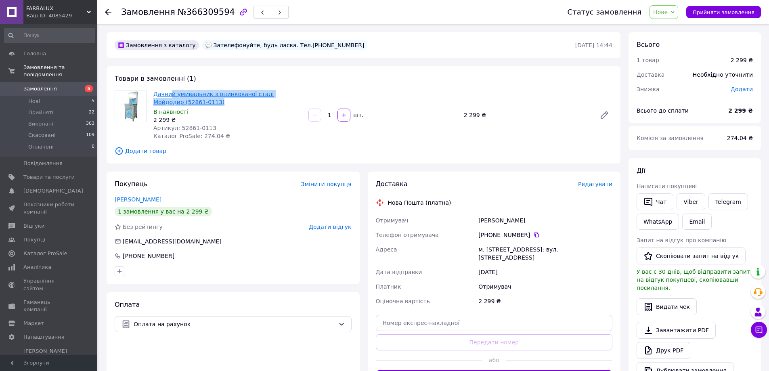
drag, startPoint x: 197, startPoint y: 100, endPoint x: 171, endPoint y: 94, distance: 26.3
click at [171, 94] on span "Дачний умивальник з оцинкованої сталі Мойдодир (52861-0113)" at bounding box center [227, 98] width 148 height 16
click at [208, 107] on div "Дачний умивальник з оцинкованої сталі Мойдодир (52861-0113) В наявності 2 299 ₴…" at bounding box center [227, 114] width 155 height 53
drag, startPoint x: 299, startPoint y: 92, endPoint x: 154, endPoint y: 92, distance: 145.6
click at [154, 92] on span "Дачний умивальник з оцинкованої сталі Мойдодир (52861-0113)" at bounding box center [227, 98] width 148 height 16
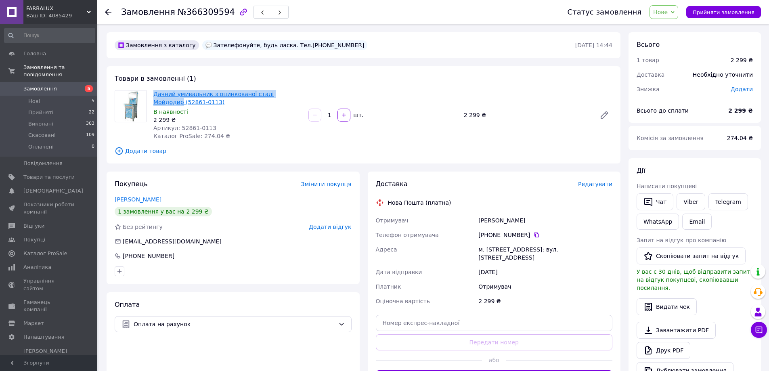
copy link "Дачний умивальник з оцинкованої сталі Мойдодир"
drag, startPoint x: 451, startPoint y: 165, endPoint x: 398, endPoint y: 125, distance: 65.4
click at [451, 165] on div "Замовлення з каталогу Зателефонуйте, будь ласка. Тел.0672327145 12.10.2025 • 14…" at bounding box center [363, 305] width 522 height 547
drag, startPoint x: 529, startPoint y: 234, endPoint x: 524, endPoint y: 242, distance: 9.4
click at [534, 234] on icon at bounding box center [536, 234] width 5 height 5
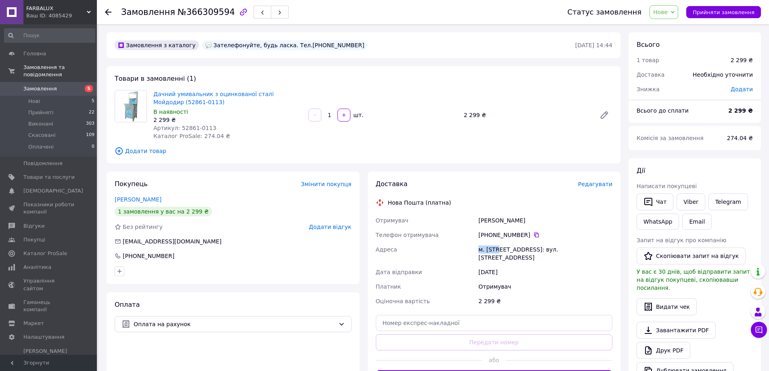
drag, startPoint x: 495, startPoint y: 249, endPoint x: 476, endPoint y: 248, distance: 19.0
click at [476, 248] on div "Отримувач Прудка Татьяна Телефон отримувача +380 67 232 71 45   Адреса м. Київ …" at bounding box center [494, 260] width 240 height 95
copy div "Адреса м. Київ"
drag, startPoint x: 538, startPoint y: 248, endPoint x: 601, endPoint y: 252, distance: 62.6
click at [601, 252] on div "м. [STREET_ADDRESS]: вул. [STREET_ADDRESS]" at bounding box center [544, 253] width 137 height 23
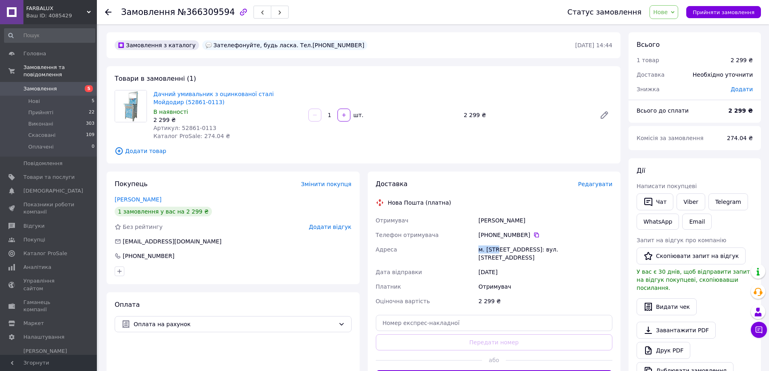
copy div "№2: вул. Богатирська, 11"
click at [530, 163] on div "Товари в замовленні (1) Дачний умивальник з оцинкованої сталі Мойдодир (52861-0…" at bounding box center [364, 114] width 514 height 97
click at [667, 12] on span "Нове" at bounding box center [660, 12] width 15 height 6
click at [671, 30] on li "Прийнято" at bounding box center [668, 28] width 37 height 12
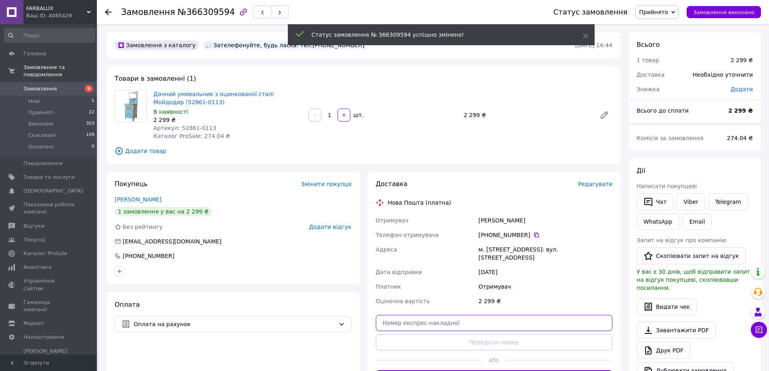
click at [412, 316] on input "text" at bounding box center [494, 323] width 237 height 16
paste input "20451269151722"
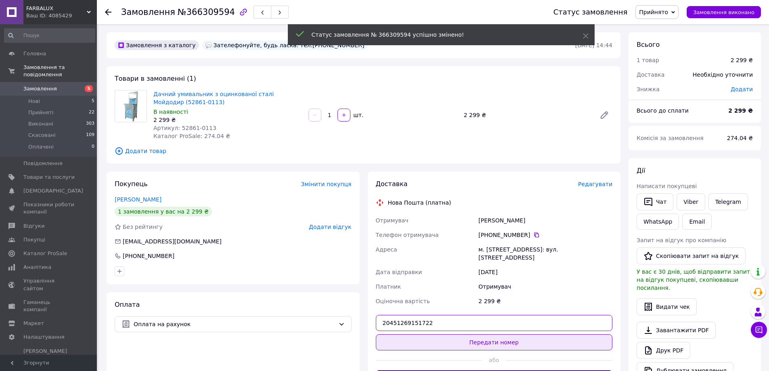
type input "20451269151722"
click at [475, 334] on button "Передати номер" at bounding box center [494, 342] width 237 height 16
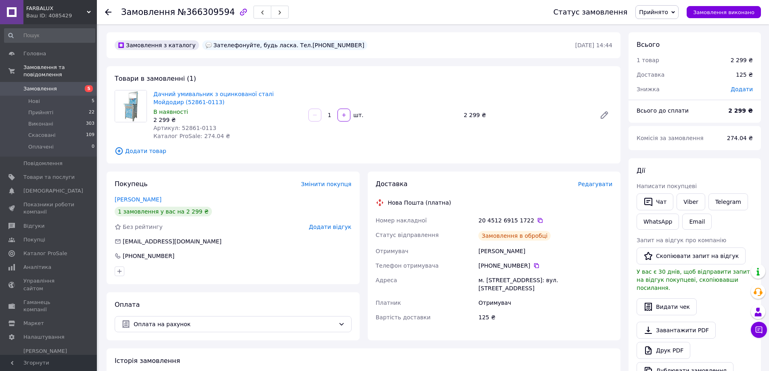
click at [105, 12] on use at bounding box center [108, 12] width 6 height 6
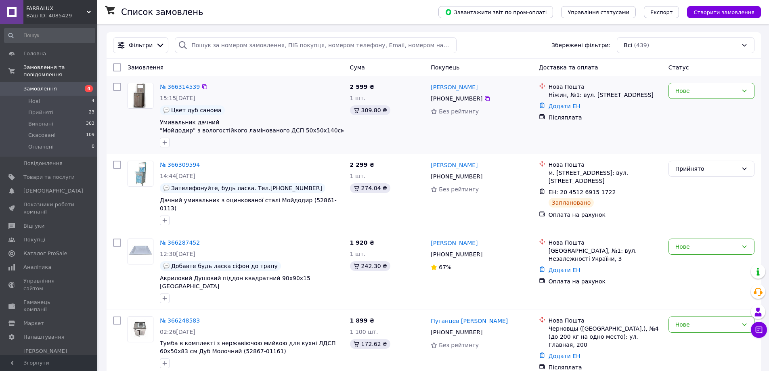
click at [272, 128] on span "Умивальник дачний "Мойдодир" з вологостійкого ламінованого ДСП 50х50х140см (453…" at bounding box center [252, 130] width 185 height 23
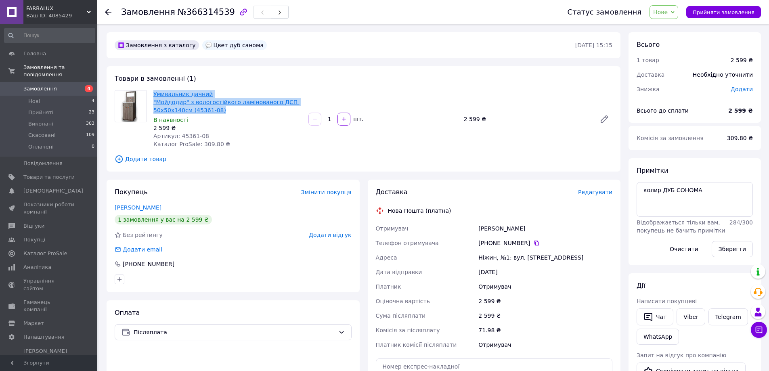
drag, startPoint x: 202, startPoint y: 111, endPoint x: 154, endPoint y: 93, distance: 51.2
click at [154, 93] on span "Умивальник дачний "Мойдодир" з вологостійкого ламінованого ДСП 50х50х140см (453…" at bounding box center [227, 102] width 148 height 24
copy link "Умивальник дачний "Мойдодир" з вологостійкого ламінованого ДСП 50х50х140см (453…"
drag, startPoint x: 479, startPoint y: 229, endPoint x: 528, endPoint y: 229, distance: 49.2
click at [528, 229] on div "[PERSON_NAME]" at bounding box center [544, 228] width 137 height 15
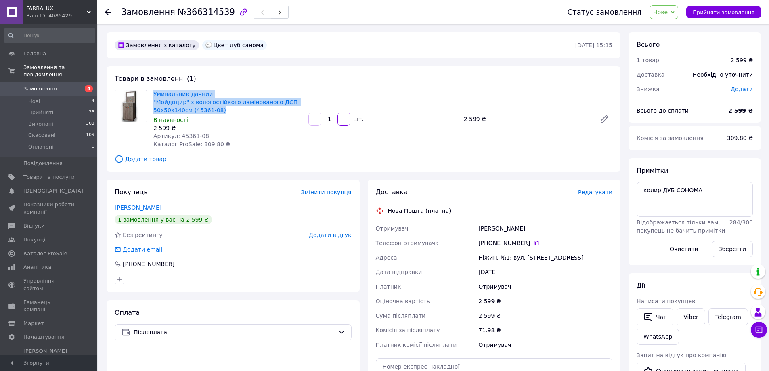
copy div "[PERSON_NAME]"
click at [534, 242] on icon at bounding box center [536, 242] width 5 height 5
click at [488, 259] on div "Ніжин, №1: вул. Синяківська, 79" at bounding box center [544, 257] width 137 height 15
copy div "Ніжин"
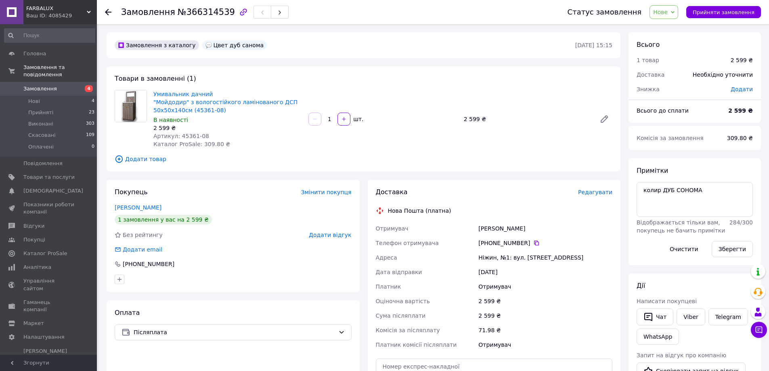
drag, startPoint x: 514, startPoint y: 116, endPoint x: 510, endPoint y: 115, distance: 4.1
click at [514, 116] on div "2 599 ₴" at bounding box center [526, 118] width 132 height 11
click at [667, 13] on span "Нове" at bounding box center [660, 12] width 15 height 6
click at [669, 26] on li "Прийнято" at bounding box center [668, 28] width 37 height 12
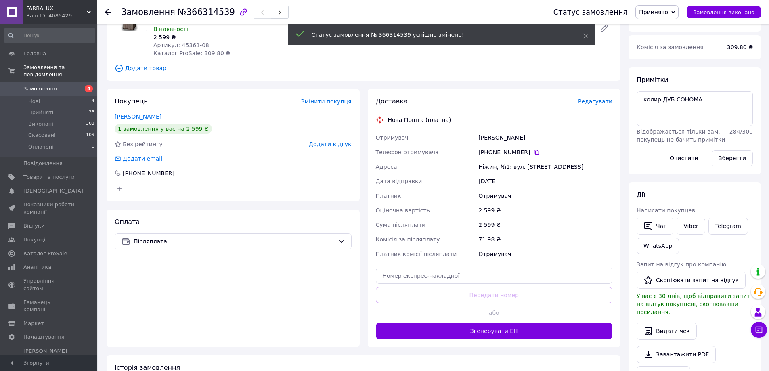
scroll to position [121, 0]
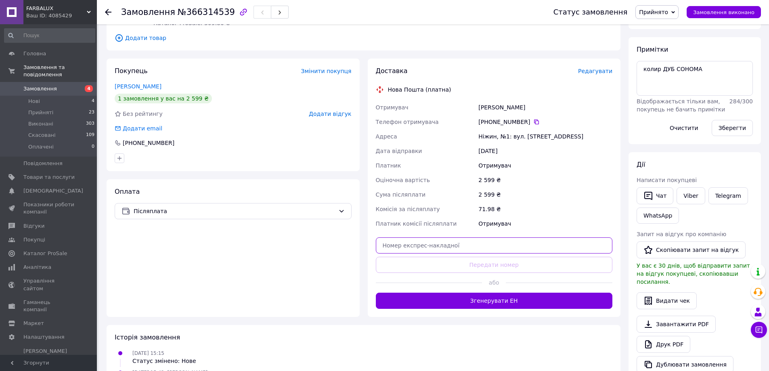
click at [433, 244] on input "text" at bounding box center [494, 245] width 237 height 16
paste input "20451269164063"
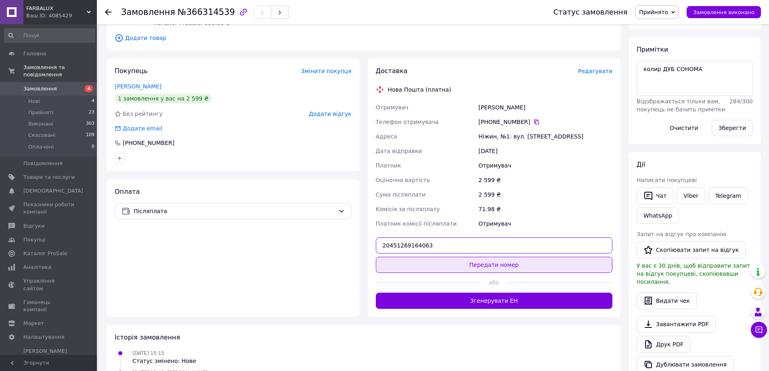
type input "20451269164063"
click at [488, 264] on button "Передати номер" at bounding box center [494, 265] width 237 height 16
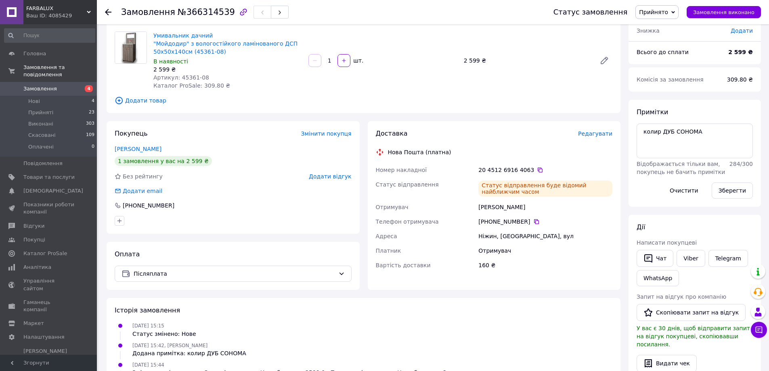
scroll to position [0, 0]
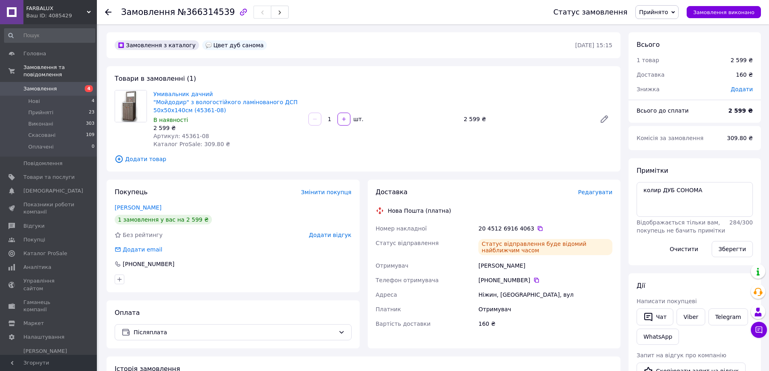
click at [107, 12] on use at bounding box center [108, 12] width 6 height 6
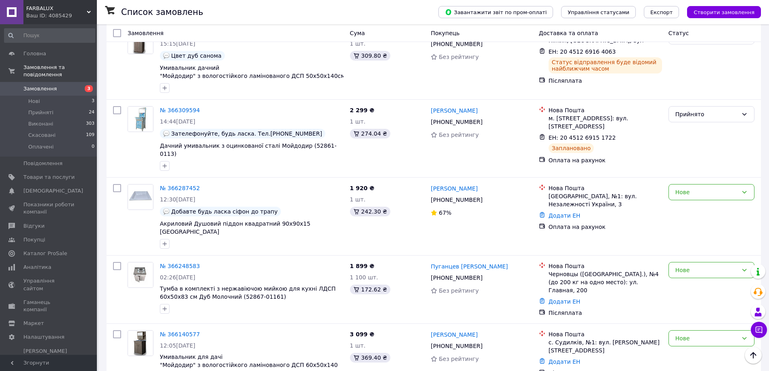
scroll to position [40, 0]
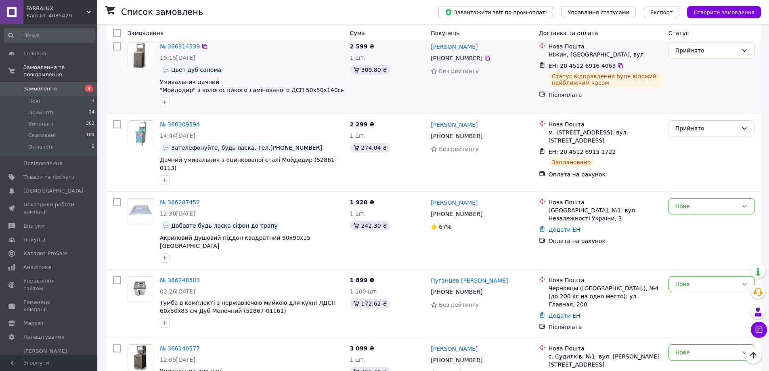
click at [380, 101] on div "2 599 ₴ 1 шт. 309.80 ₴" at bounding box center [387, 74] width 81 height 71
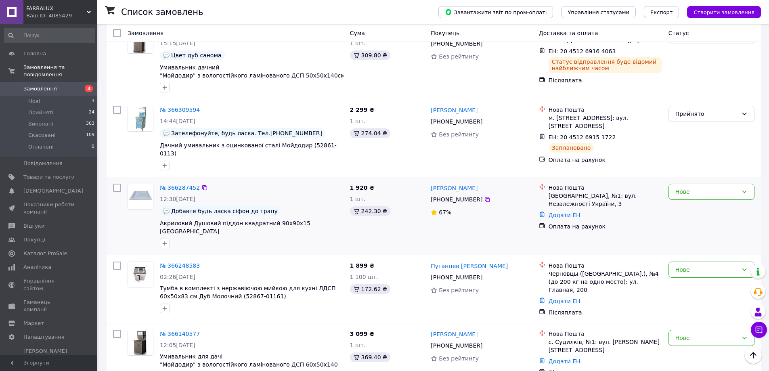
scroll to position [0, 0]
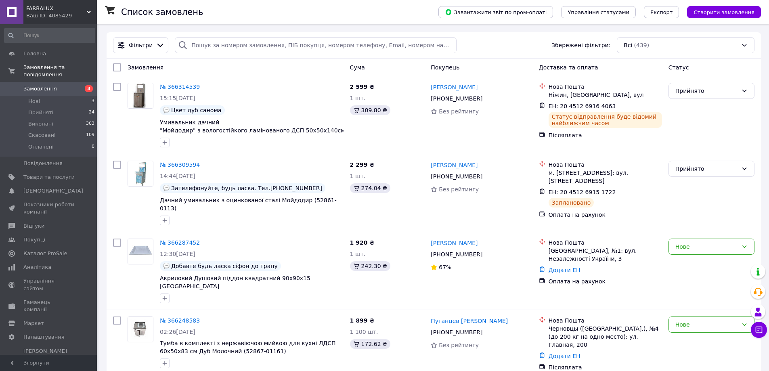
drag, startPoint x: 455, startPoint y: 2, endPoint x: 451, endPoint y: 4, distance: 4.5
click at [422, 2] on div "Список замовлень" at bounding box center [271, 12] width 301 height 24
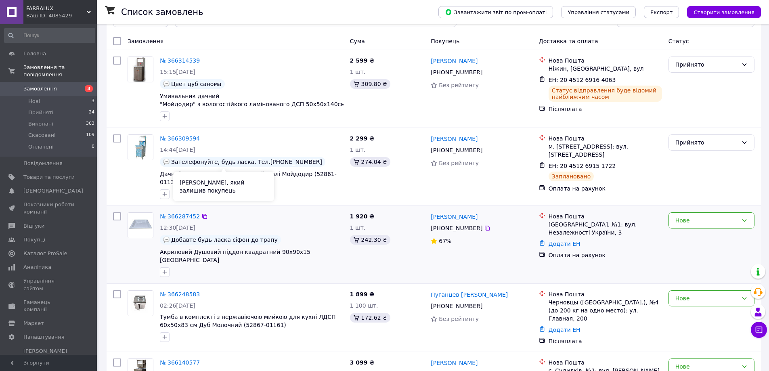
scroll to position [40, 0]
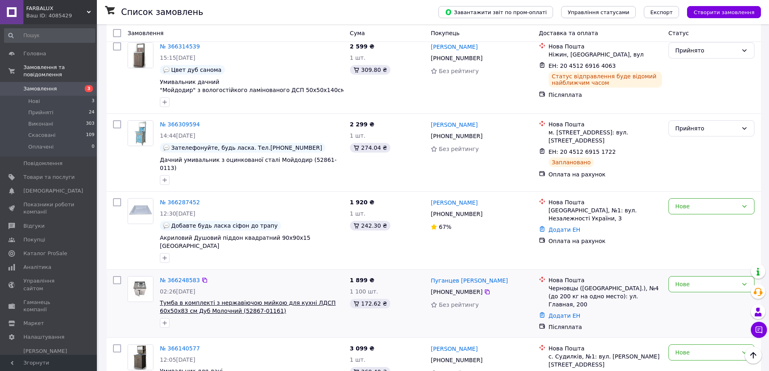
click at [185, 299] on span "Тумба в комплекті з нержавіючою мийкою для кухні ЛДСП 60х50х83 см Дуб Молочний …" at bounding box center [248, 306] width 176 height 15
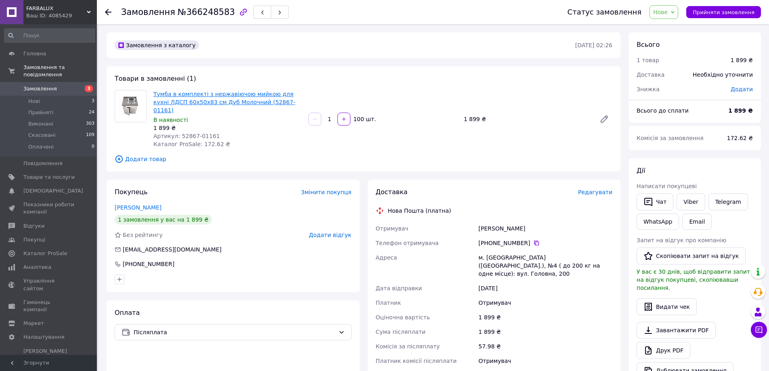
click at [170, 98] on link "Тумба в комплекті з нержавіючою мийкою для кухні ЛДСП 60х50х83 см Дуб Молочний …" at bounding box center [224, 102] width 142 height 23
click at [110, 14] on icon at bounding box center [108, 12] width 6 height 6
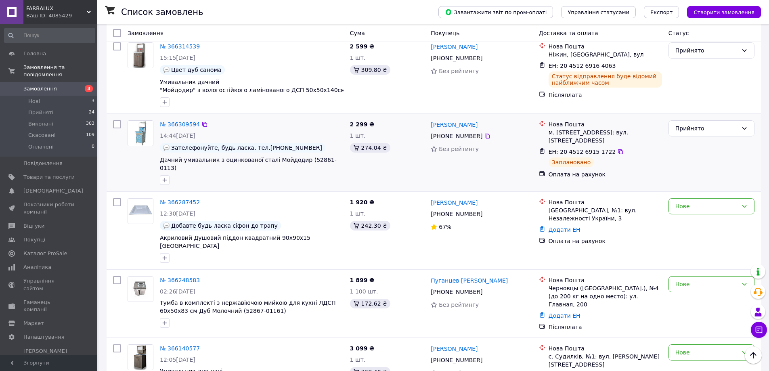
scroll to position [40, 0]
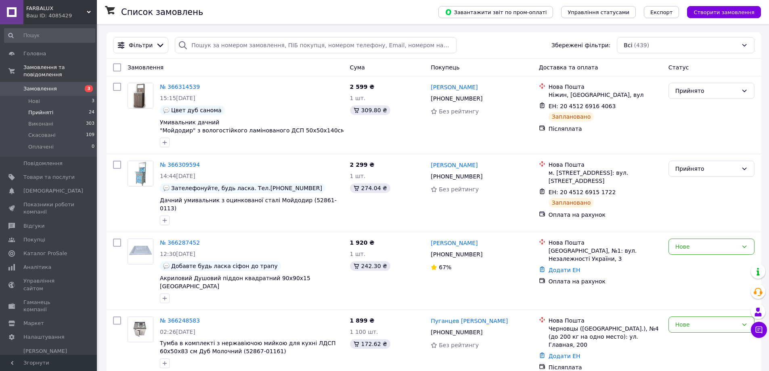
click at [43, 109] on span "Прийняті" at bounding box center [40, 112] width 25 height 7
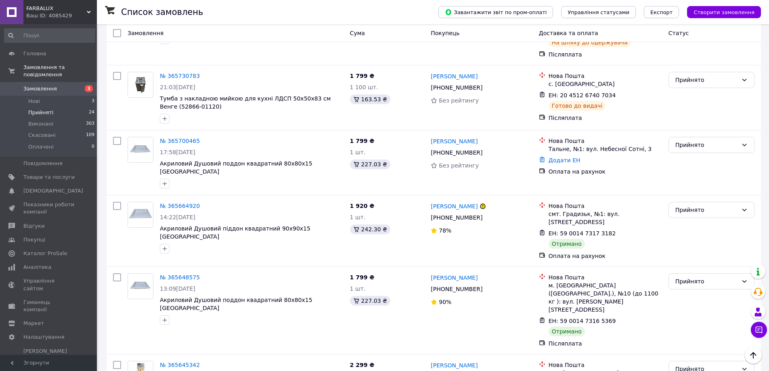
scroll to position [565, 0]
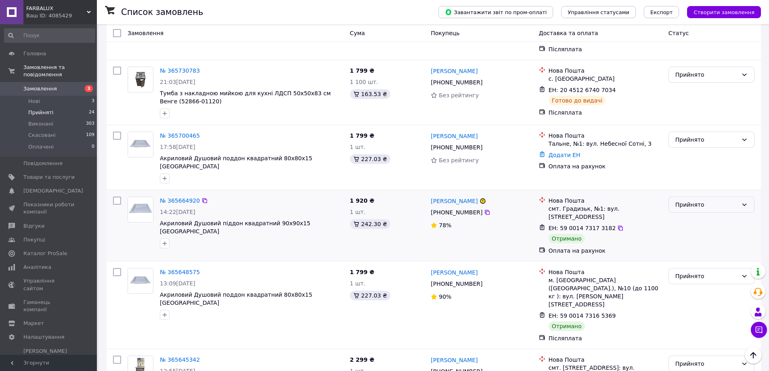
click at [690, 200] on div "Прийнято" at bounding box center [706, 204] width 63 height 9
click at [687, 175] on li "Виконано" at bounding box center [711, 177] width 85 height 15
click at [678, 272] on div "Прийнято" at bounding box center [706, 276] width 63 height 9
click at [679, 240] on li "Виконано" at bounding box center [711, 240] width 85 height 15
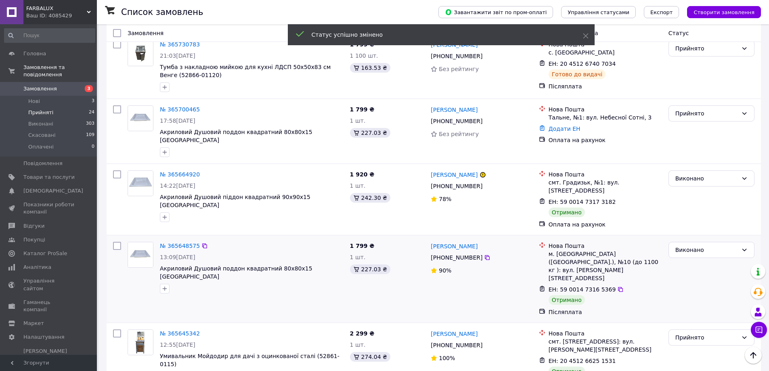
scroll to position [605, 0]
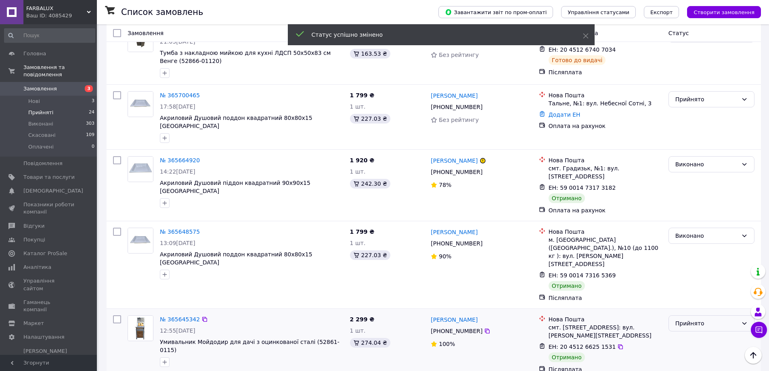
click at [686, 319] on div "Прийнято" at bounding box center [706, 323] width 63 height 9
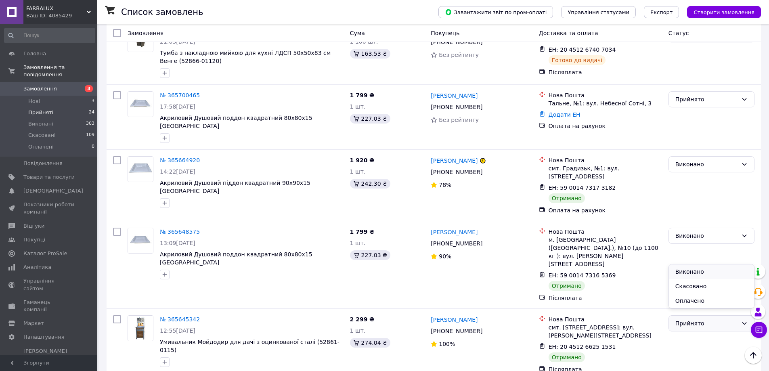
click at [685, 269] on li "Виконано" at bounding box center [711, 271] width 85 height 15
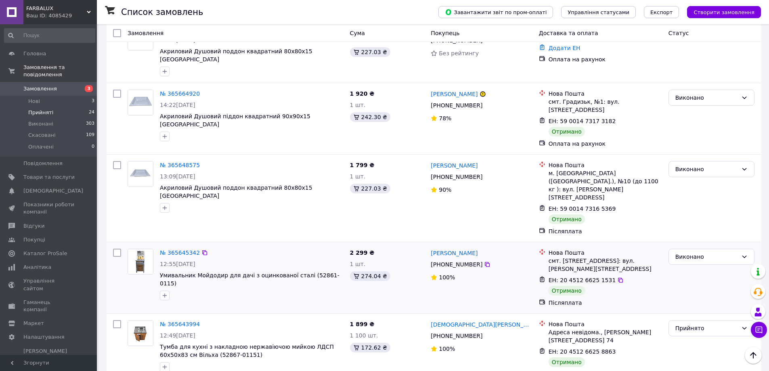
scroll to position [686, 0]
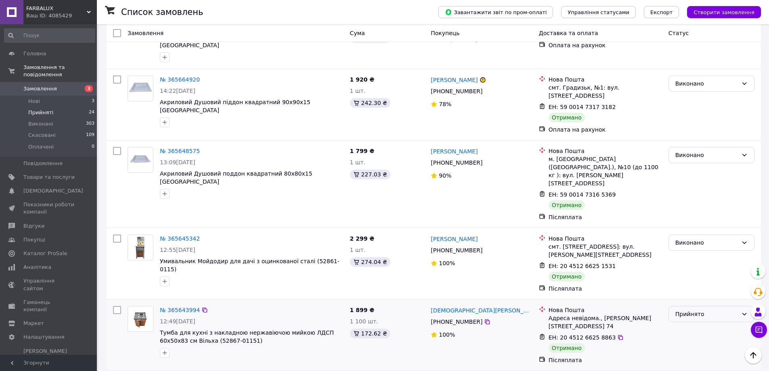
click at [681, 306] on div "Прийнято" at bounding box center [711, 314] width 86 height 16
click at [681, 261] on li "Виконано" at bounding box center [711, 262] width 85 height 15
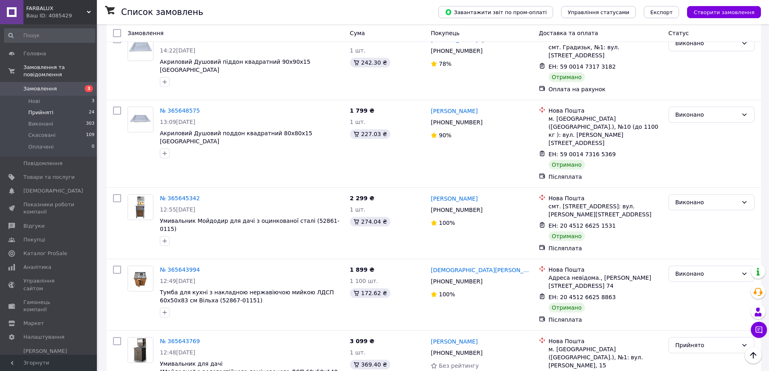
scroll to position [767, 0]
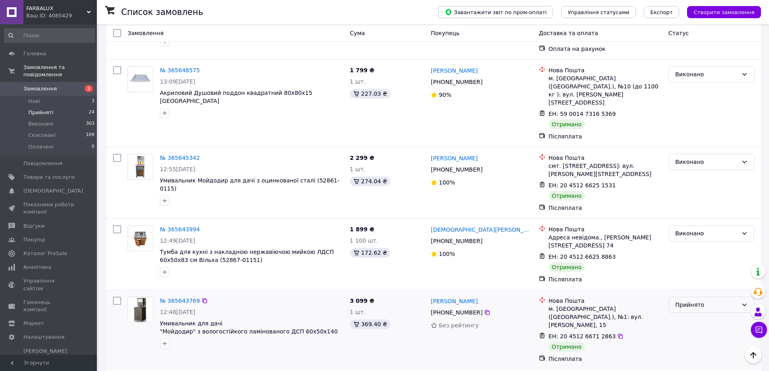
click at [682, 300] on div "Прийнято" at bounding box center [706, 304] width 63 height 9
click at [682, 251] on li "Виконано" at bounding box center [711, 253] width 85 height 15
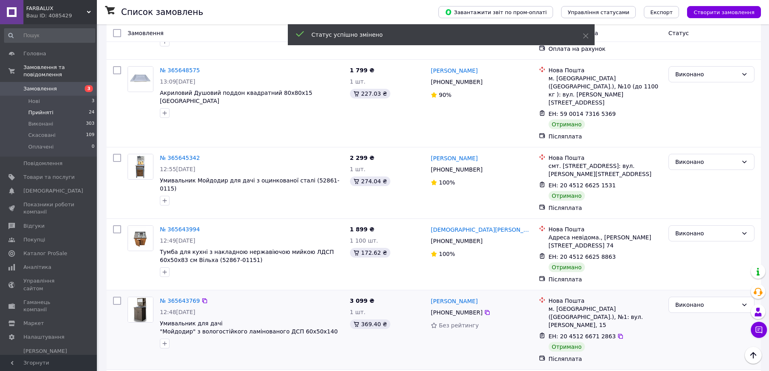
scroll to position [807, 0]
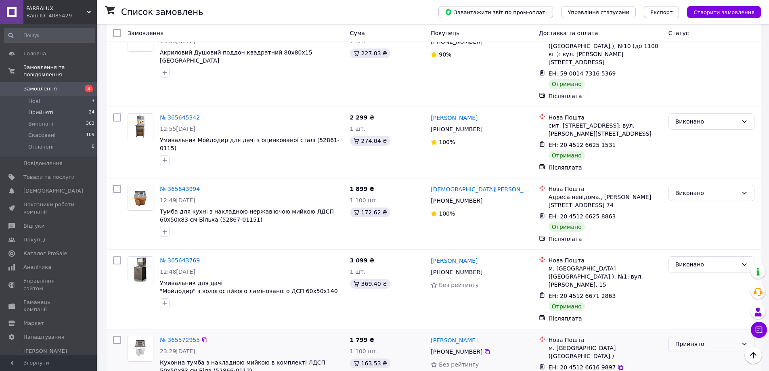
click at [686, 339] on div "Прийнято" at bounding box center [706, 343] width 63 height 9
click at [681, 280] on li "Виконано" at bounding box center [711, 284] width 85 height 15
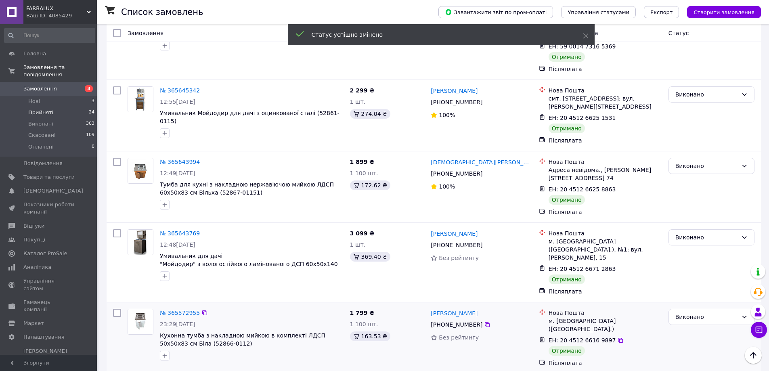
scroll to position [847, 0]
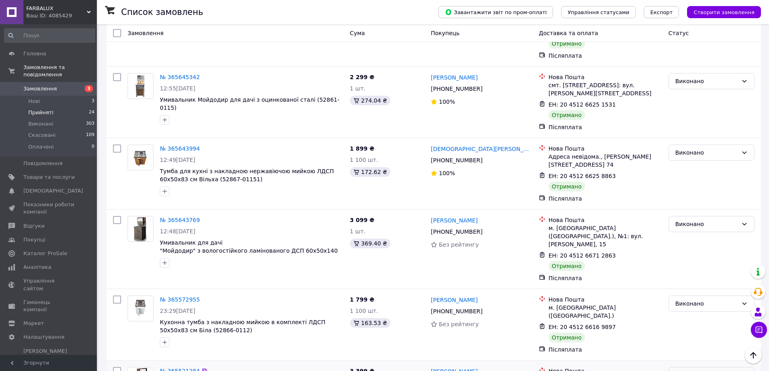
click at [677, 370] on div "Прийнято" at bounding box center [706, 374] width 63 height 9
click at [679, 305] on li "Виконано" at bounding box center [711, 308] width 85 height 15
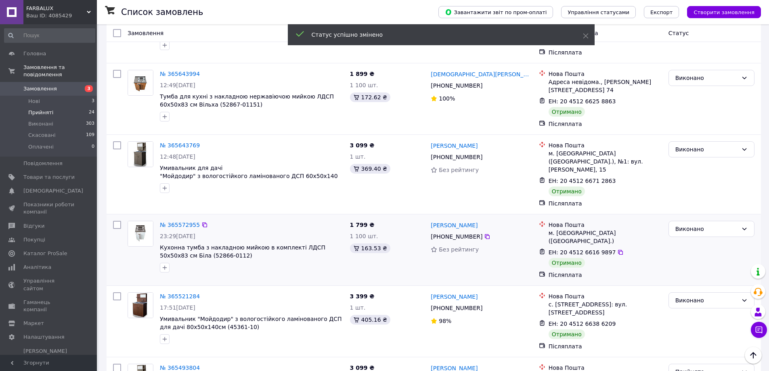
scroll to position [928, 0]
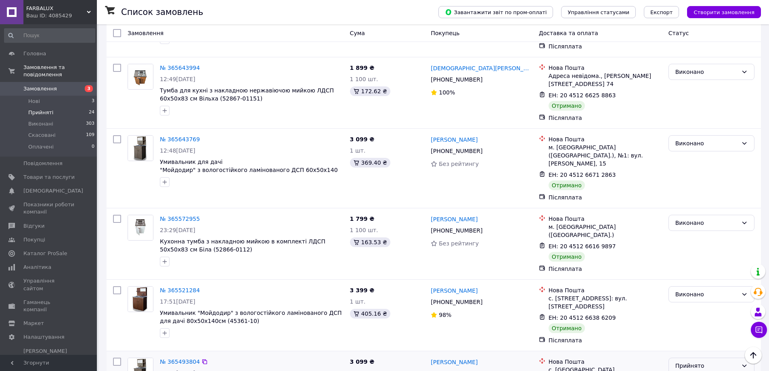
click at [688, 361] on div "Прийнято" at bounding box center [706, 365] width 63 height 9
click at [683, 292] on li "Виконано" at bounding box center [711, 293] width 85 height 15
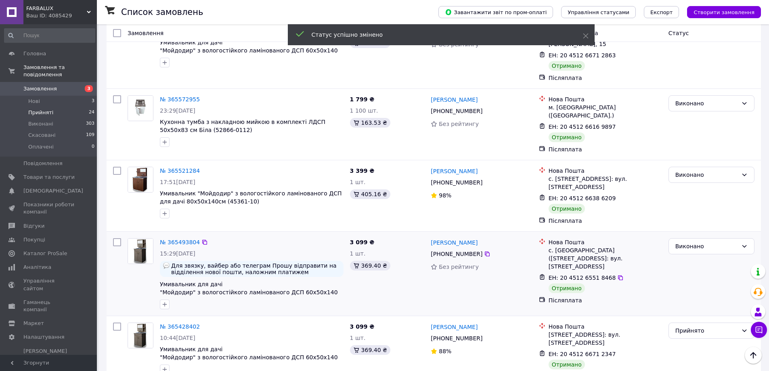
scroll to position [1049, 0]
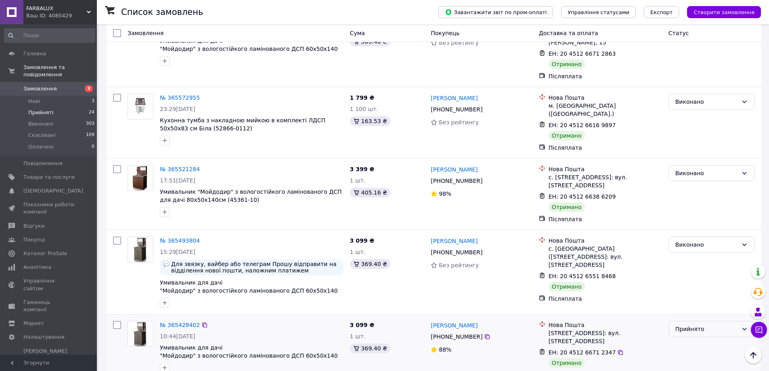
click at [687, 324] on div "Прийнято" at bounding box center [706, 328] width 63 height 9
click at [683, 255] on li "Виконано" at bounding box center [711, 256] width 85 height 15
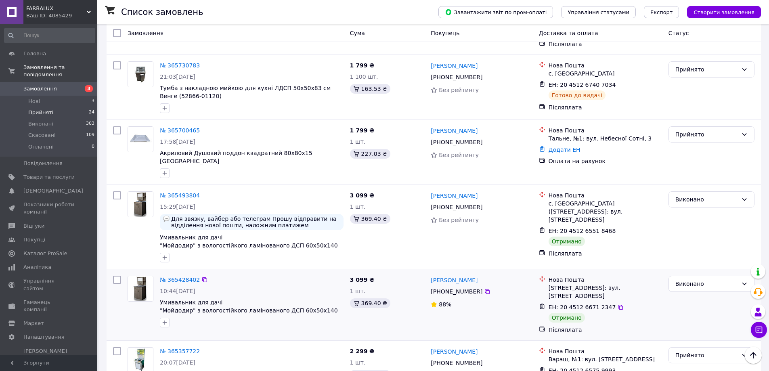
scroll to position [610, 0]
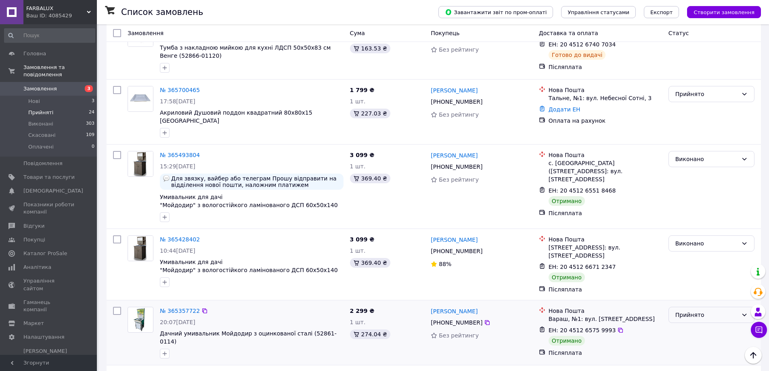
click at [682, 310] on div "Прийнято" at bounding box center [706, 314] width 63 height 9
click at [680, 281] on li "Виконано" at bounding box center [711, 281] width 85 height 15
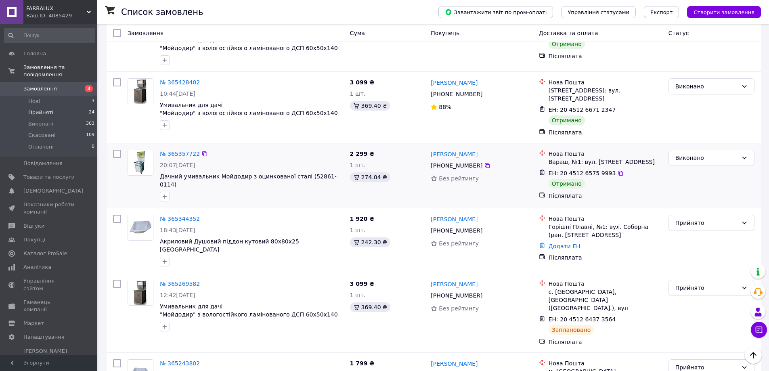
scroll to position [853, 0]
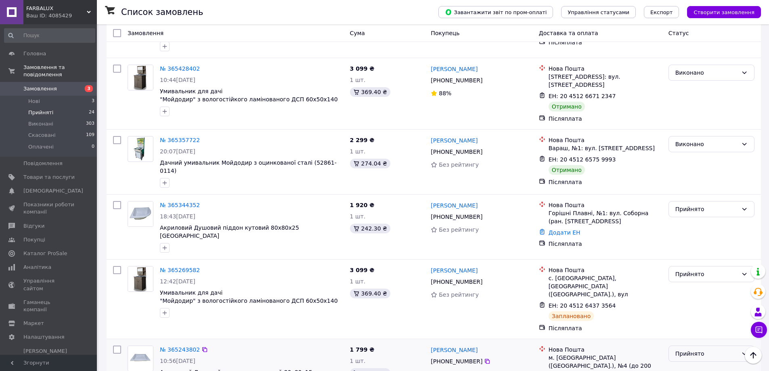
click at [683, 349] on div "Прийнято" at bounding box center [706, 353] width 63 height 9
click at [679, 293] on li "Виконано" at bounding box center [711, 292] width 85 height 15
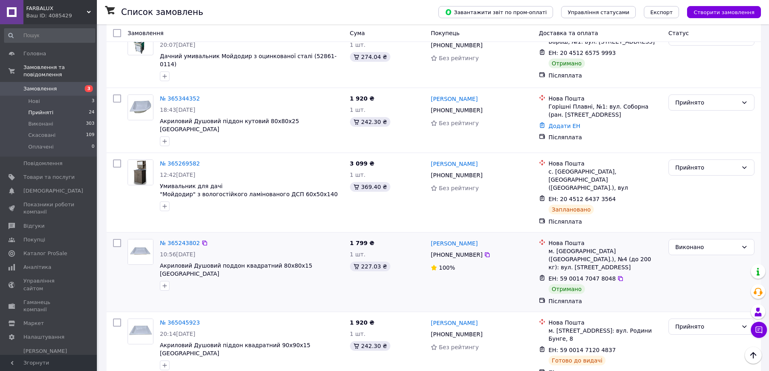
scroll to position [905, 0]
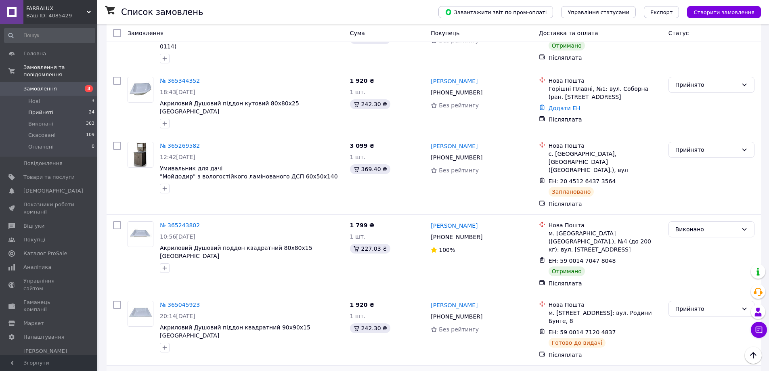
click at [679, 315] on li "Виконано" at bounding box center [711, 317] width 85 height 15
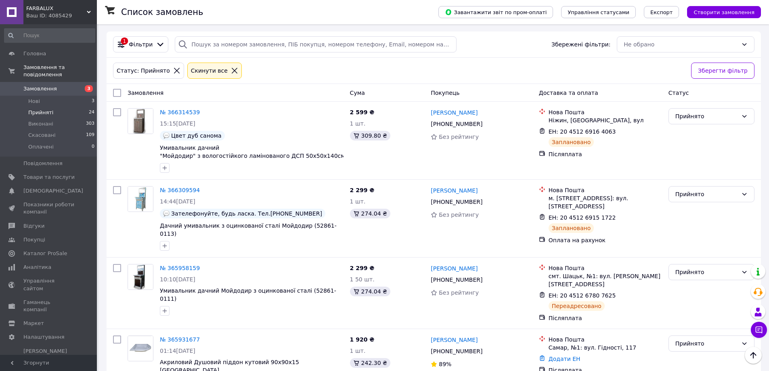
scroll to position [0, 0]
click at [33, 85] on span "Замовлення" at bounding box center [39, 88] width 33 height 7
